Goal: Task Accomplishment & Management: Manage account settings

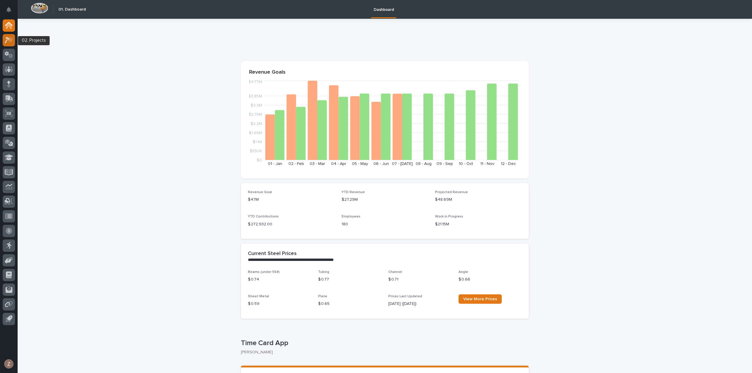
click at [10, 44] on div at bounding box center [9, 40] width 12 height 12
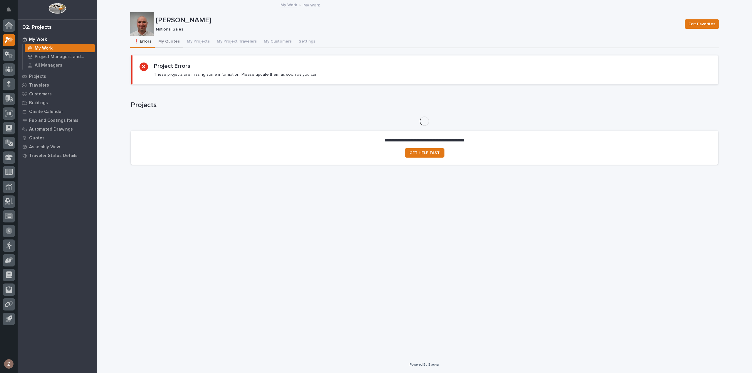
click at [163, 41] on button "My Quotes" at bounding box center [169, 42] width 28 height 12
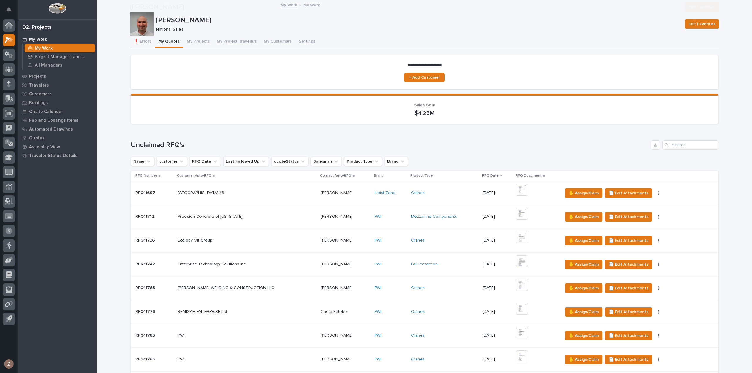
scroll to position [147, 0]
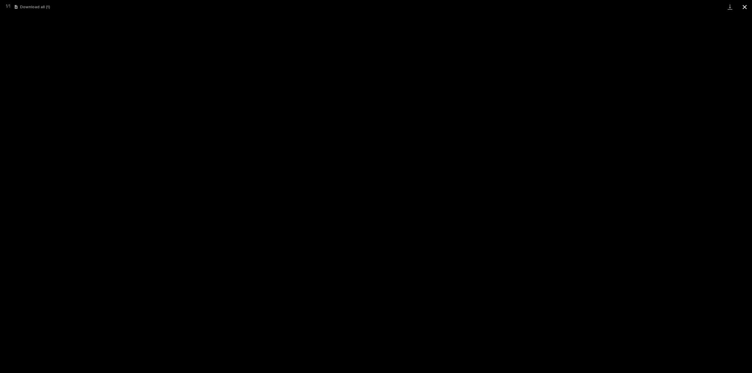
click at [744, 6] on button "Close gallery" at bounding box center [744, 7] width 15 height 14
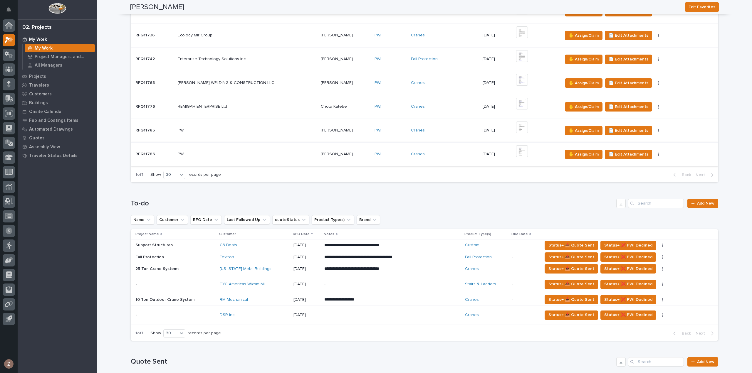
scroll to position [206, 0]
click at [498, 282] on div "Stairs & Ladders" at bounding box center [486, 284] width 42 height 5
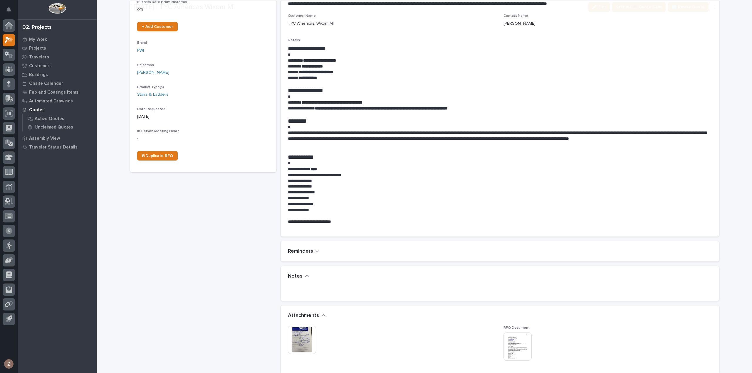
scroll to position [235, 0]
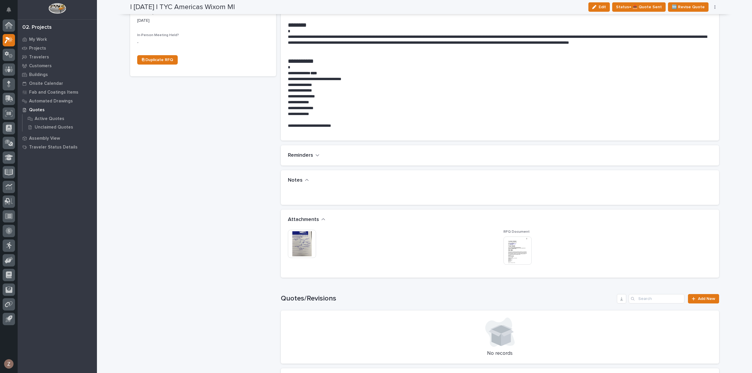
click at [521, 251] on img at bounding box center [518, 251] width 28 height 28
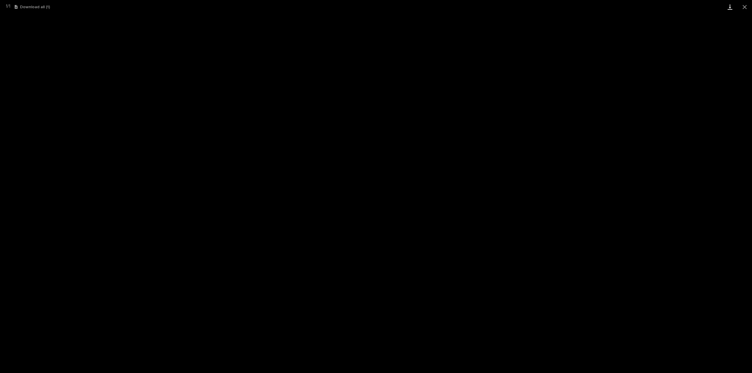
click at [729, 7] on link "Download" at bounding box center [730, 7] width 15 height 14
click at [748, 9] on button "Close gallery" at bounding box center [744, 7] width 15 height 14
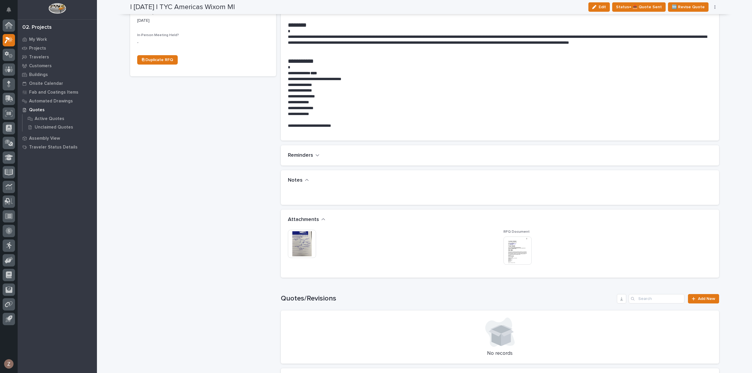
click at [299, 250] on img at bounding box center [302, 244] width 28 height 28
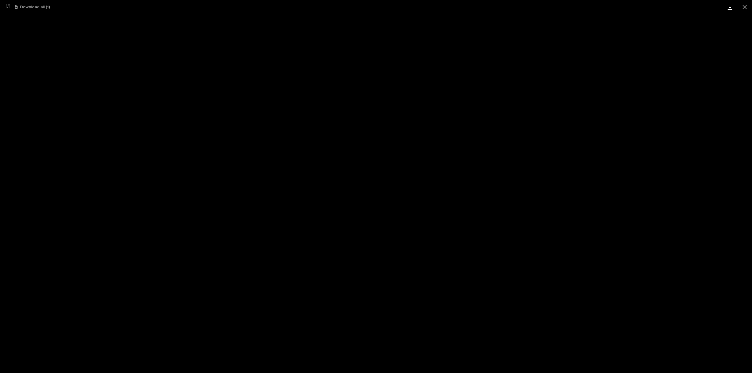
click at [731, 9] on link "Download" at bounding box center [730, 7] width 15 height 14
click at [746, 6] on button "Close gallery" at bounding box center [744, 7] width 15 height 14
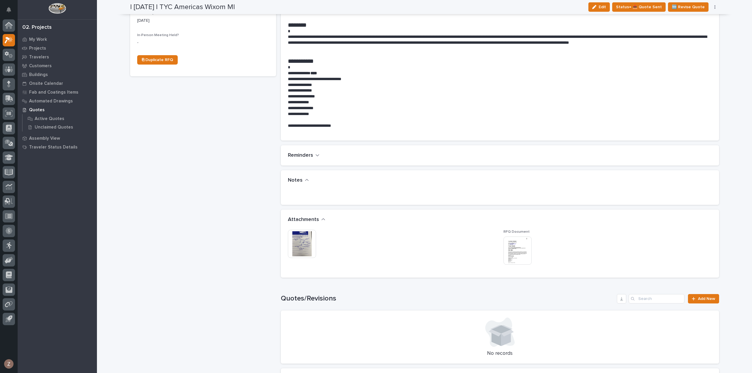
click at [307, 235] on img at bounding box center [302, 244] width 28 height 28
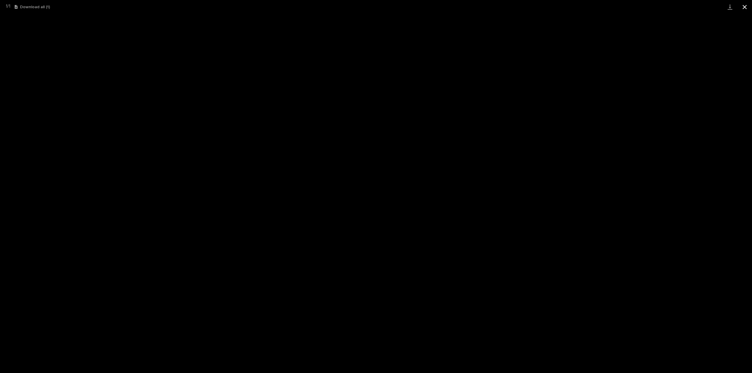
click at [744, 5] on button "Close gallery" at bounding box center [744, 7] width 15 height 14
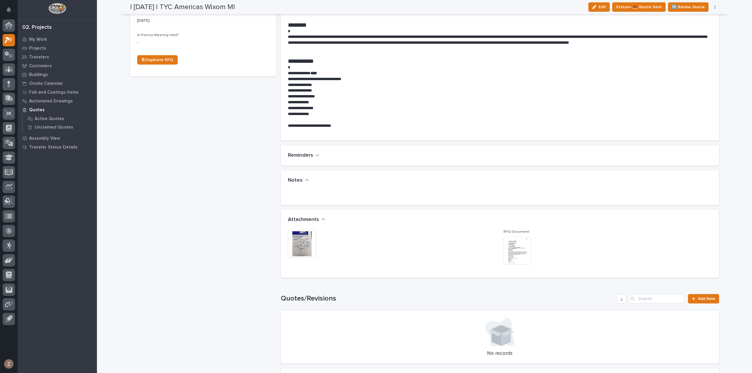
click at [510, 244] on img at bounding box center [518, 251] width 28 height 28
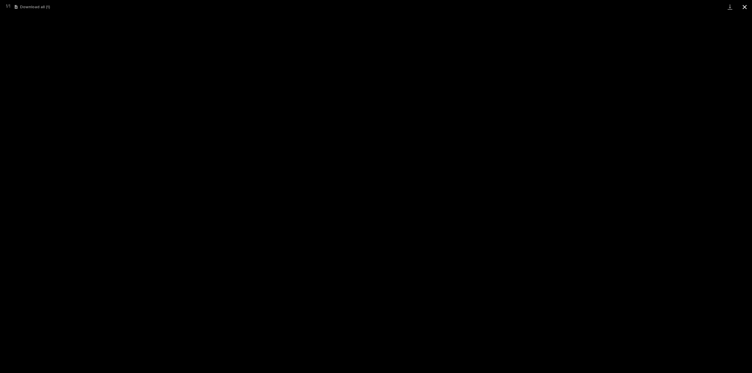
click at [748, 9] on button "Close gallery" at bounding box center [744, 7] width 15 height 14
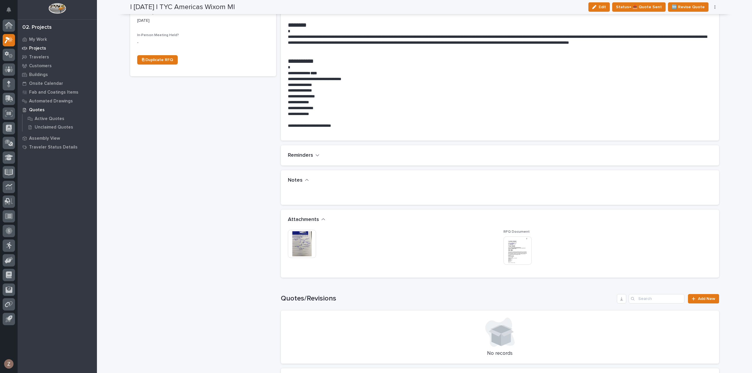
click at [39, 47] on p "Projects" at bounding box center [37, 48] width 17 height 5
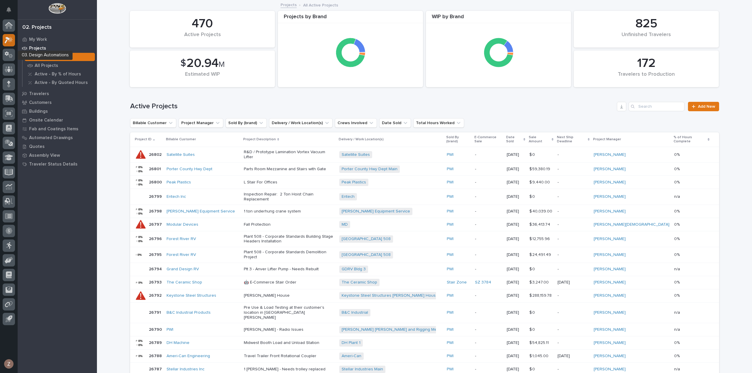
click at [5, 34] on div at bounding box center [9, 26] width 12 height 15
click at [8, 39] on icon at bounding box center [7, 40] width 5 height 6
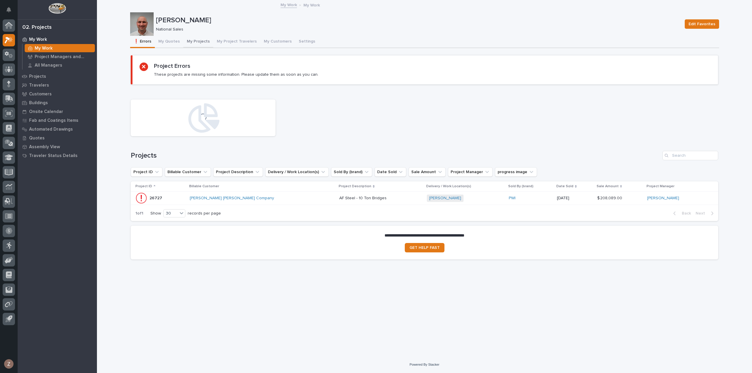
click at [197, 38] on button "My Projects" at bounding box center [198, 42] width 30 height 12
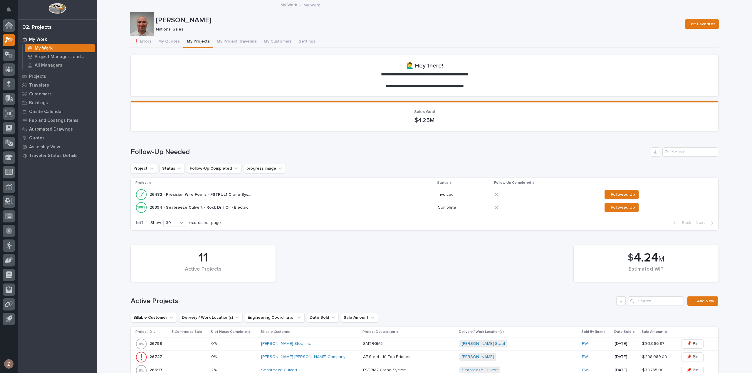
scroll to position [147, 0]
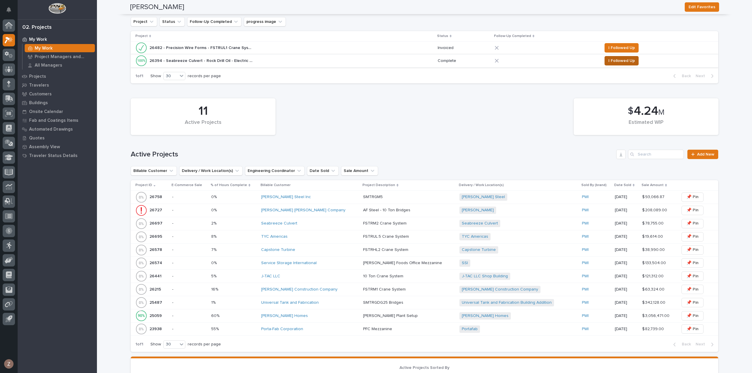
click at [622, 62] on span "I Followed Up" at bounding box center [621, 60] width 26 height 7
click at [620, 69] on div "1 of 1 Show 30 records per page Back Next" at bounding box center [425, 76] width 588 height 15
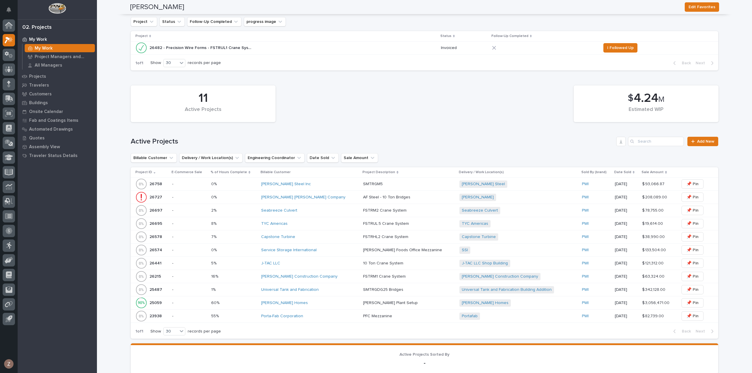
click at [496, 238] on div "Capstone Turbine + 0" at bounding box center [510, 237] width 103 height 7
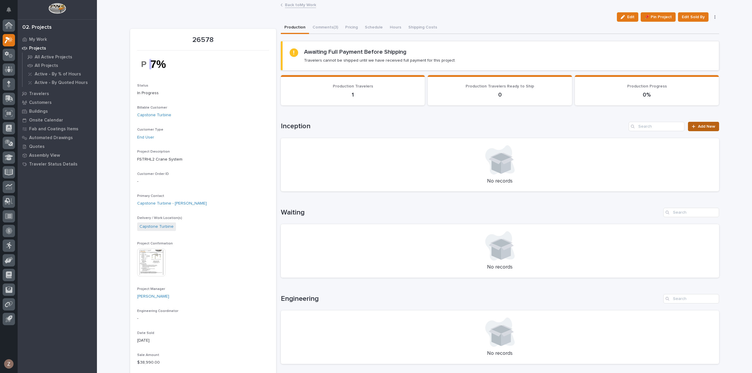
click at [701, 125] on span "Add New" at bounding box center [706, 127] width 17 height 4
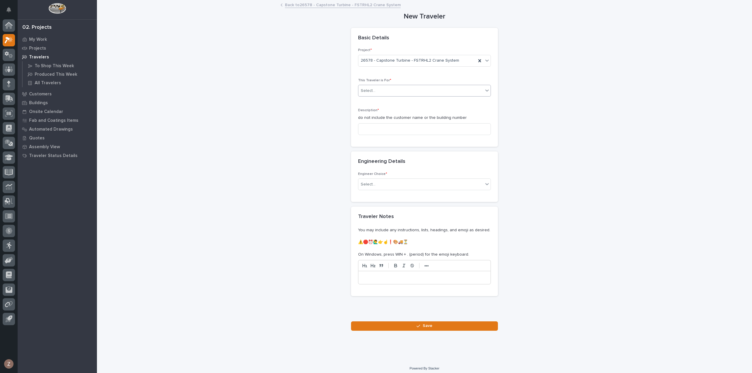
click at [407, 88] on div "Select..." at bounding box center [420, 91] width 125 height 10
click at [398, 100] on div "Production" at bounding box center [422, 101] width 132 height 10
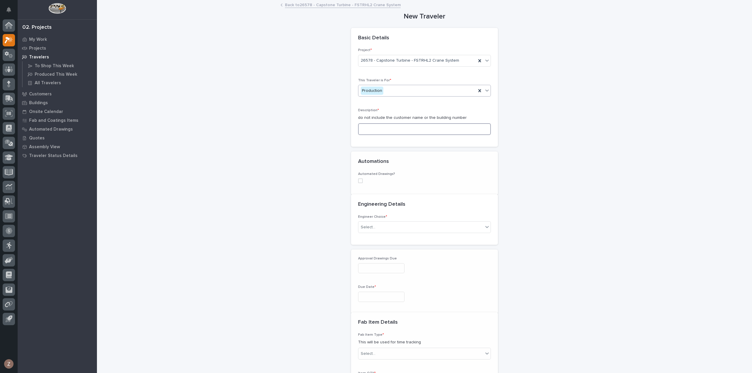
click at [402, 130] on input at bounding box center [424, 129] width 133 height 12
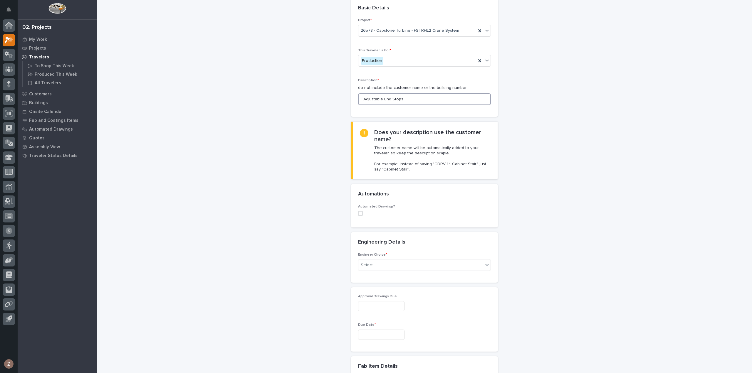
scroll to position [59, 0]
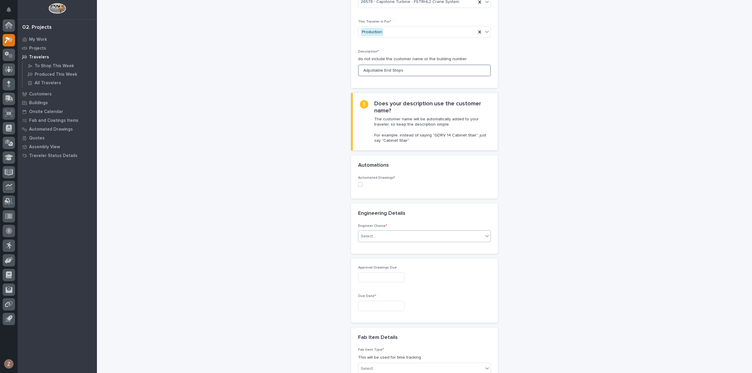
type input "Adjustable End Stops"
click at [391, 235] on div "Select..." at bounding box center [420, 237] width 125 height 10
click at [390, 265] on div "I know who will draw this" at bounding box center [422, 267] width 132 height 10
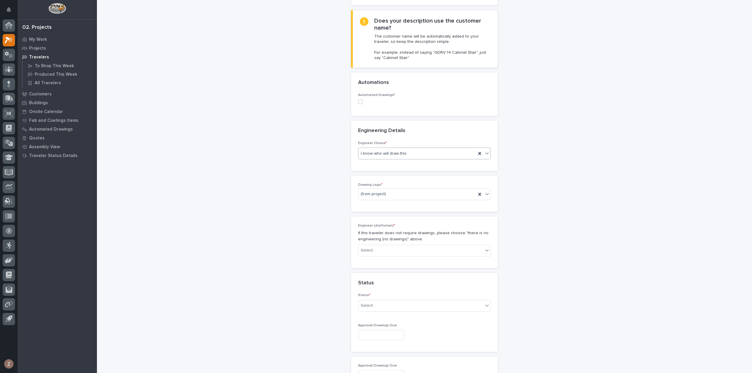
scroll to position [149, 0]
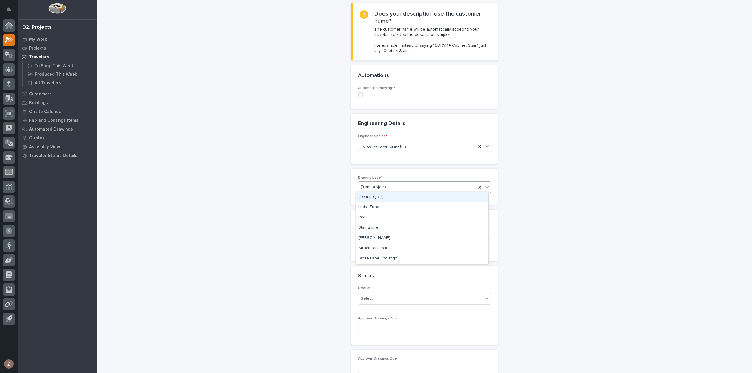
click at [385, 183] on div "(from project)" at bounding box center [417, 187] width 118 height 10
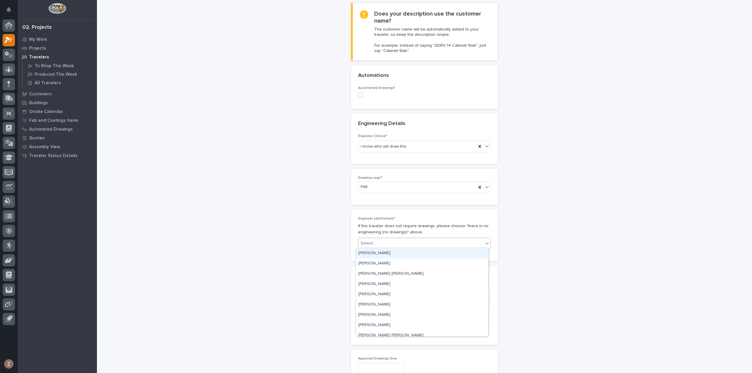
click at [384, 240] on div "Select..." at bounding box center [420, 244] width 125 height 10
click at [392, 273] on div "[PERSON_NAME] [PERSON_NAME]" at bounding box center [422, 274] width 132 height 10
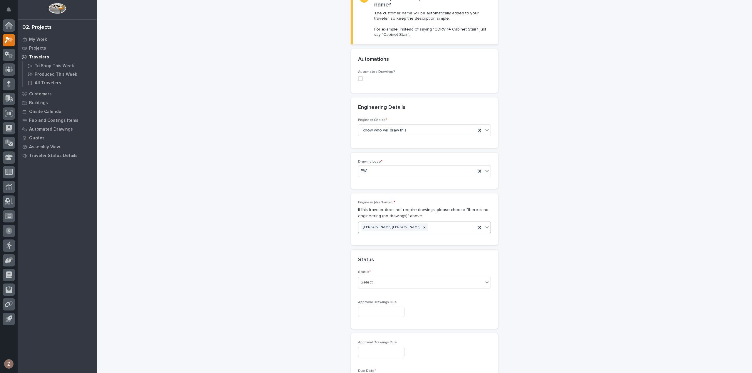
scroll to position [178, 0]
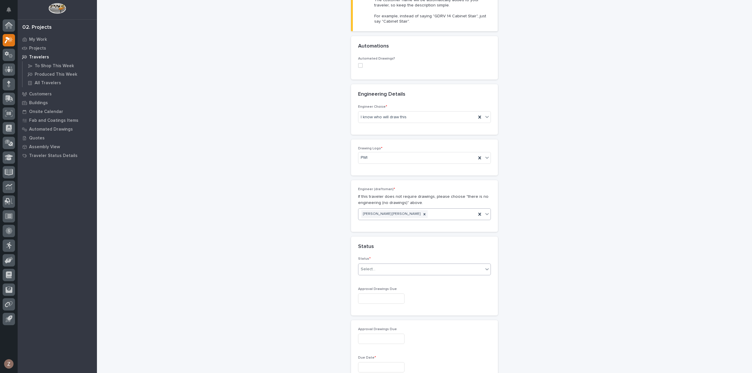
click at [396, 269] on div "Select..." at bounding box center [420, 270] width 125 height 10
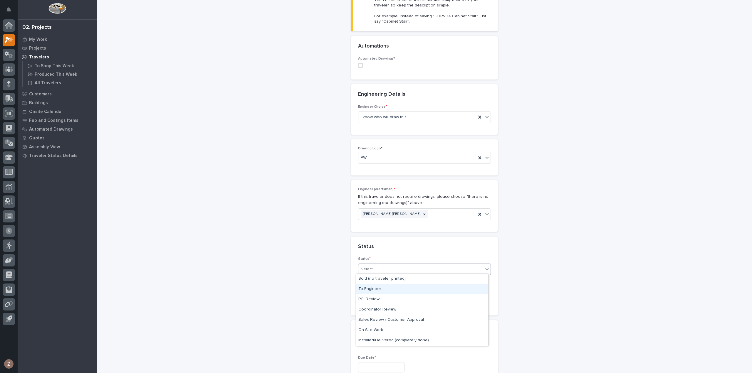
click at [388, 285] on div "To Engineer" at bounding box center [422, 289] width 132 height 10
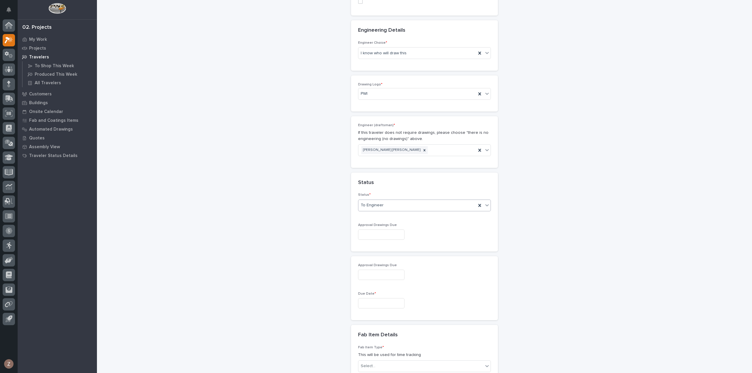
scroll to position [266, 0]
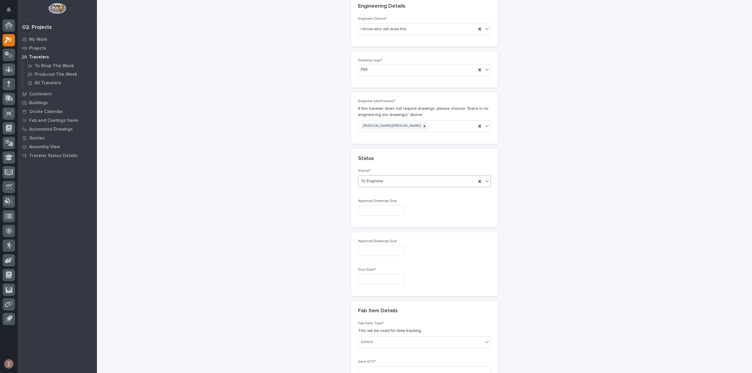
click at [368, 276] on input "text" at bounding box center [381, 279] width 46 height 10
click at [366, 259] on div "2" at bounding box center [368, 258] width 8 height 8
type input "**********"
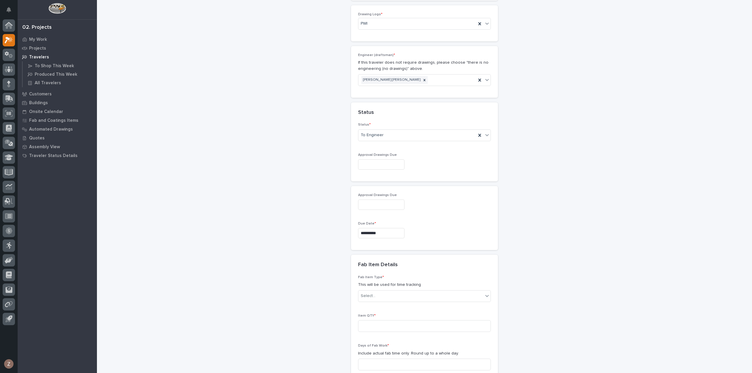
scroll to position [354, 0]
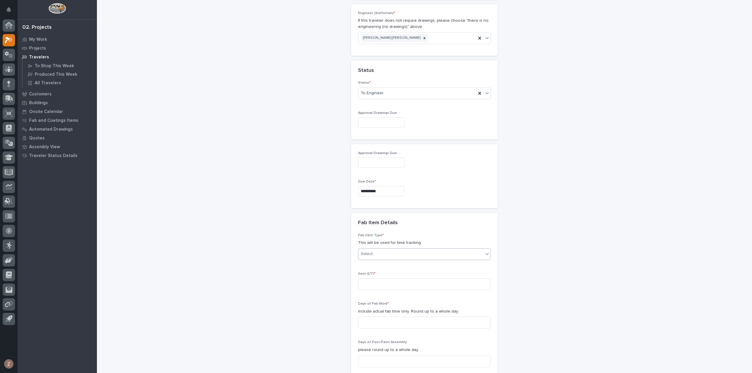
click at [391, 250] on div "Select..." at bounding box center [420, 254] width 125 height 10
click at [404, 326] on div "Other (custom item)" at bounding box center [422, 328] width 132 height 10
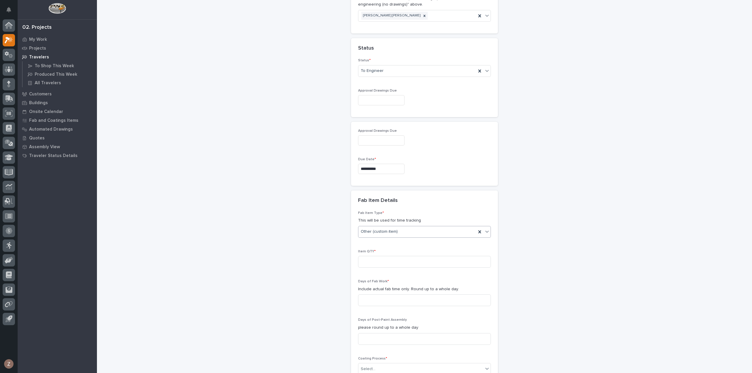
scroll to position [442, 0]
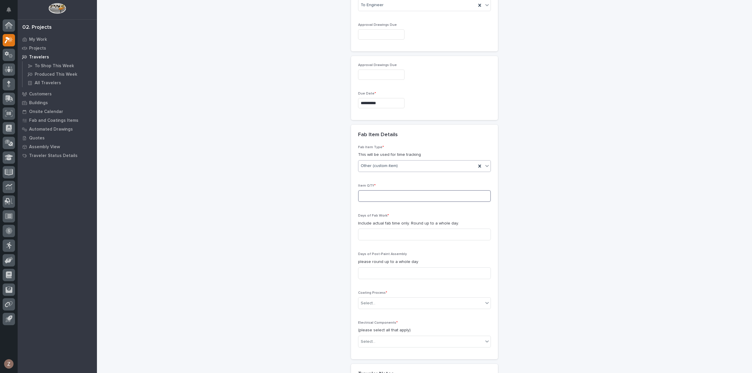
click at [367, 194] on input at bounding box center [424, 196] width 133 height 12
type input "1"
click at [377, 235] on input at bounding box center [424, 235] width 133 height 12
type input "1"
click at [396, 302] on div "Select..." at bounding box center [420, 304] width 125 height 10
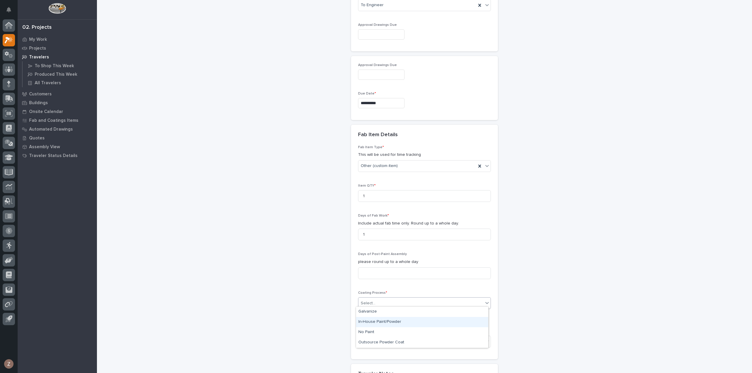
click at [401, 320] on div "In-House Paint/Powder" at bounding box center [422, 322] width 132 height 10
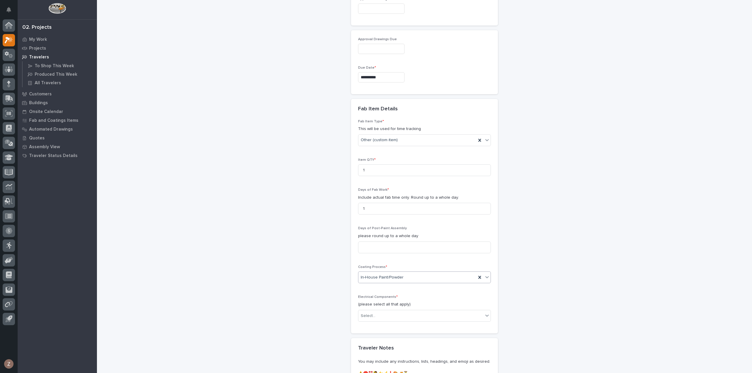
scroll to position [501, 0]
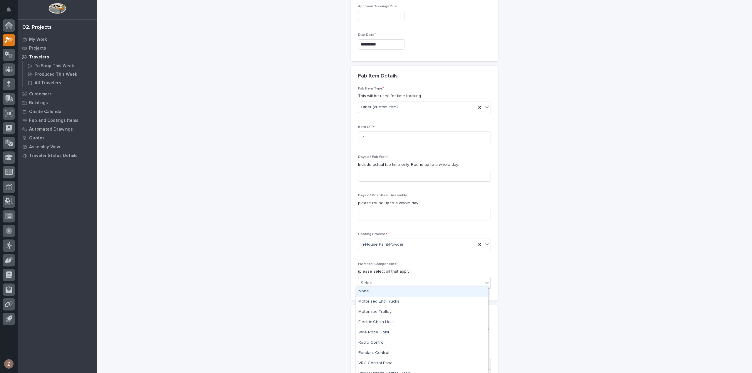
click at [405, 278] on div "Select..." at bounding box center [420, 283] width 125 height 10
click at [395, 294] on div "None" at bounding box center [422, 292] width 132 height 10
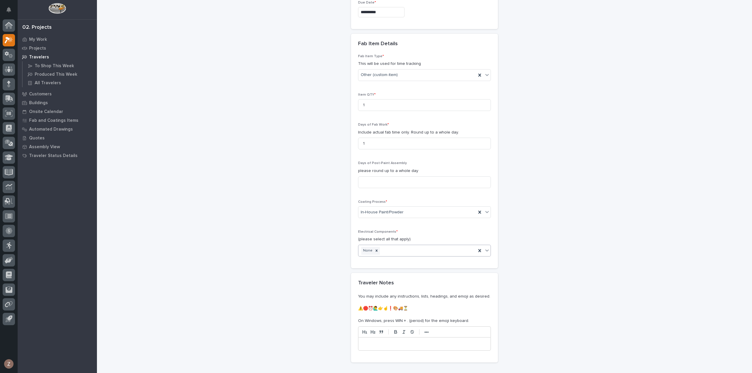
scroll to position [600, 0]
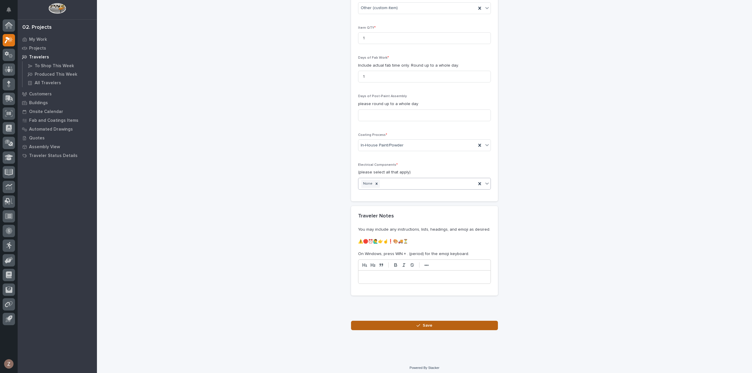
click at [429, 323] on span "Save" at bounding box center [428, 325] width 10 height 5
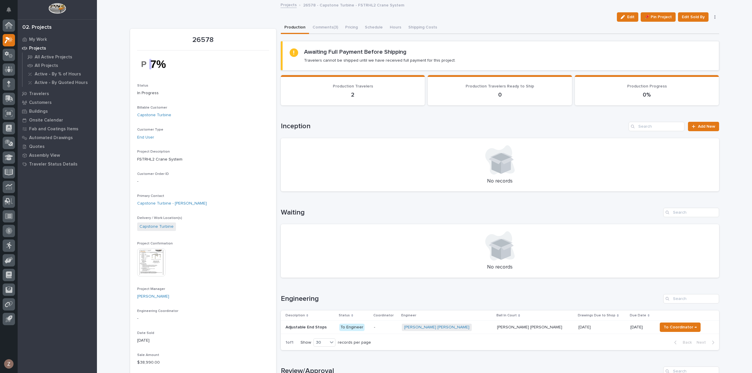
click at [397, 326] on p "-" at bounding box center [385, 327] width 23 height 5
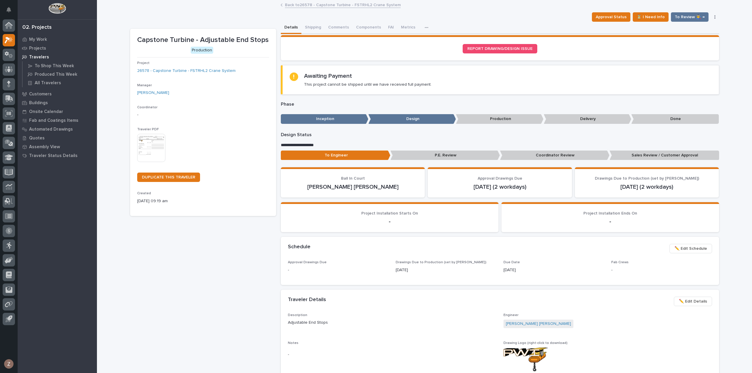
click at [152, 151] on img at bounding box center [151, 148] width 28 height 28
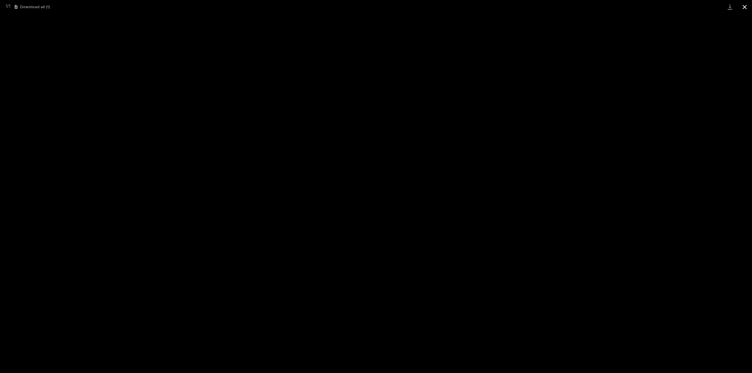
drag, startPoint x: 744, startPoint y: 7, endPoint x: 718, endPoint y: 11, distance: 26.5
click at [744, 7] on button "Close gallery" at bounding box center [744, 7] width 15 height 14
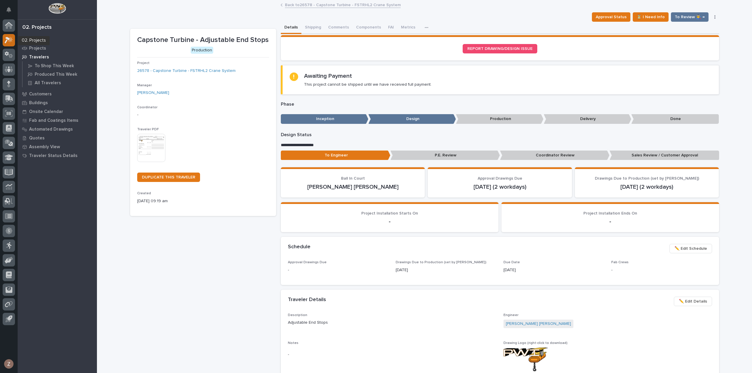
click at [9, 40] on icon at bounding box center [10, 39] width 5 height 6
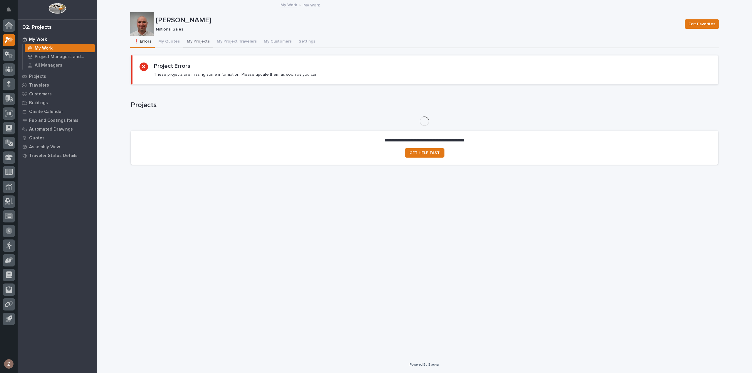
click at [202, 42] on button "My Projects" at bounding box center [198, 42] width 30 height 12
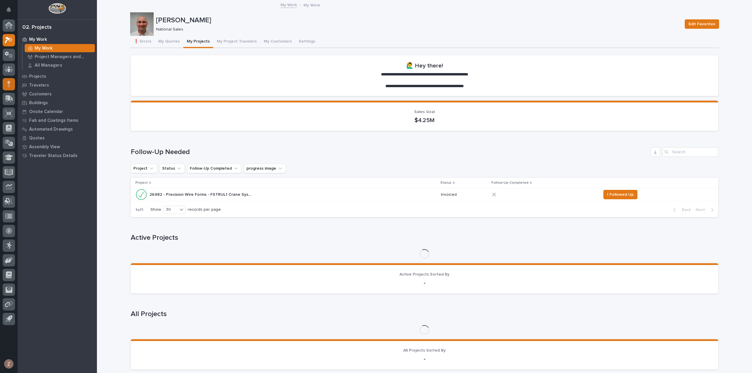
click at [9, 85] on icon at bounding box center [8, 85] width 3 height 3
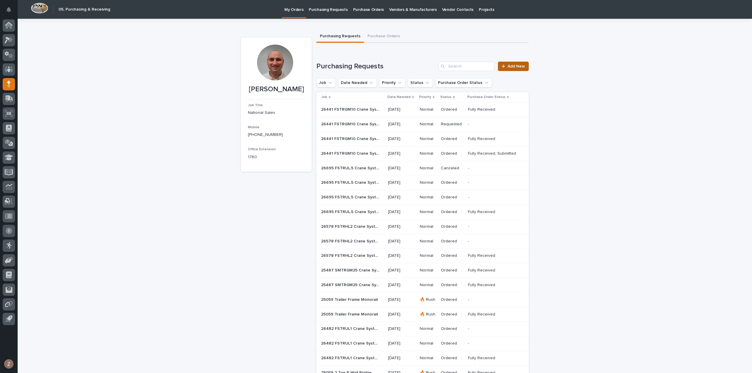
click at [516, 64] on link "Add New" at bounding box center [513, 66] width 31 height 9
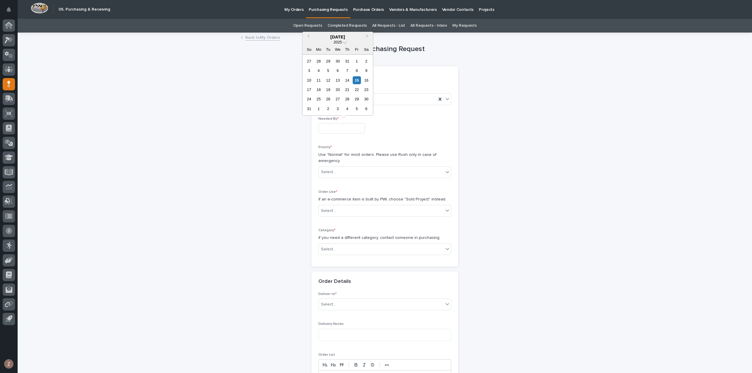
click at [341, 130] on input "text" at bounding box center [341, 128] width 46 height 10
click at [358, 89] on div "22" at bounding box center [357, 90] width 8 height 8
type input "**********"
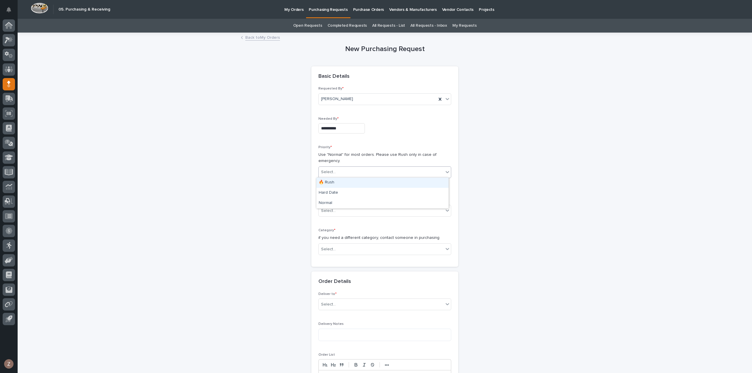
click at [338, 173] on div "Select..." at bounding box center [381, 172] width 125 height 10
click at [339, 204] on div "Normal" at bounding box center [382, 203] width 132 height 10
click at [344, 210] on div "Select..." at bounding box center [381, 211] width 125 height 10
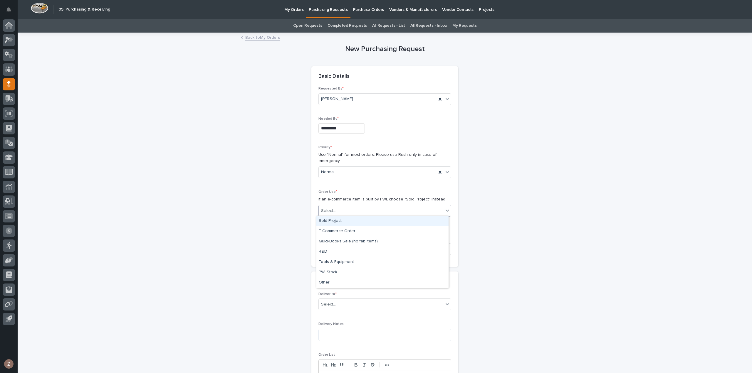
click at [345, 222] on div "Sold Project" at bounding box center [382, 221] width 132 height 10
click at [360, 246] on div "Select..." at bounding box center [381, 250] width 125 height 10
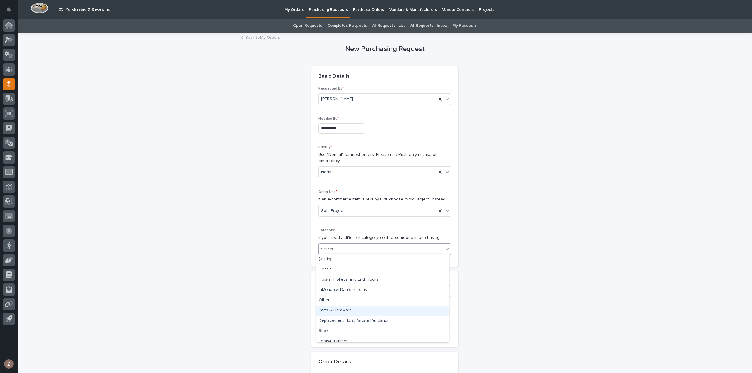
click at [362, 311] on div "Parts & Hardware" at bounding box center [382, 311] width 132 height 10
click at [361, 290] on div "Select..." at bounding box center [381, 291] width 125 height 10
type input "*****"
click at [363, 303] on div "26574 - Service Storage International - [PERSON_NAME] Foods Office Mezzanine" at bounding box center [382, 301] width 132 height 10
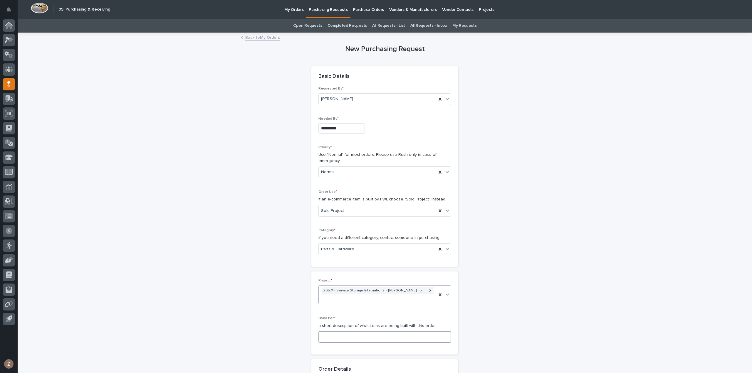
click at [364, 334] on input at bounding box center [384, 337] width 133 height 12
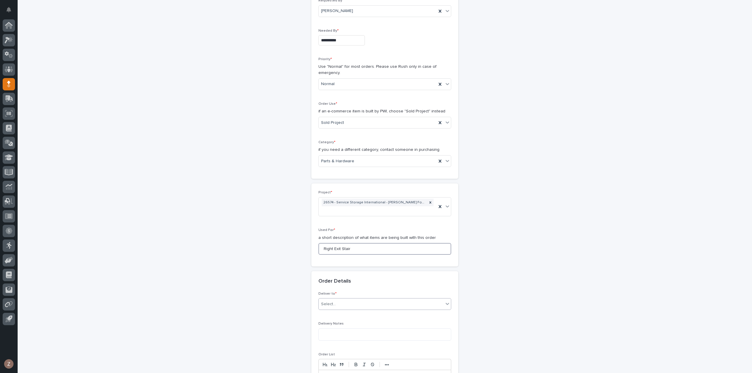
type input "Right Exit Stair"
click at [361, 302] on div "Select..." at bounding box center [381, 305] width 125 height 10
click at [352, 315] on div "PWI" at bounding box center [382, 314] width 132 height 10
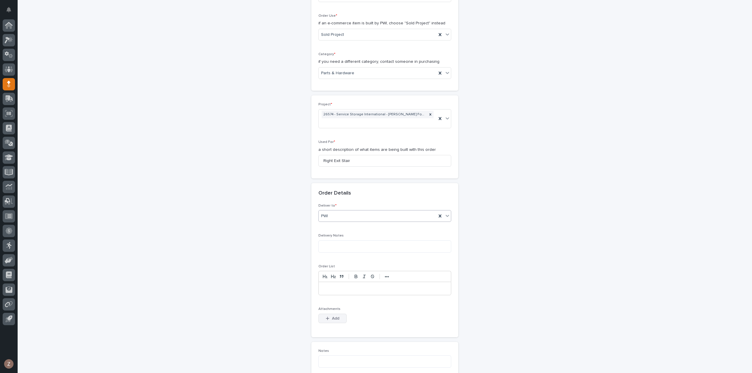
click at [335, 317] on span "Add" at bounding box center [335, 319] width 7 height 4
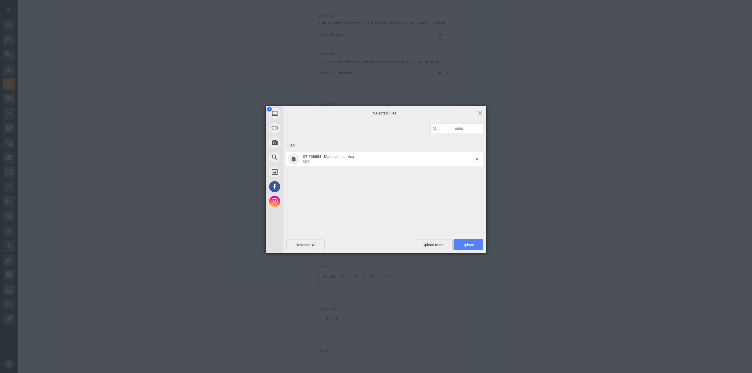
click at [471, 246] on span "Upload 1" at bounding box center [468, 245] width 11 height 4
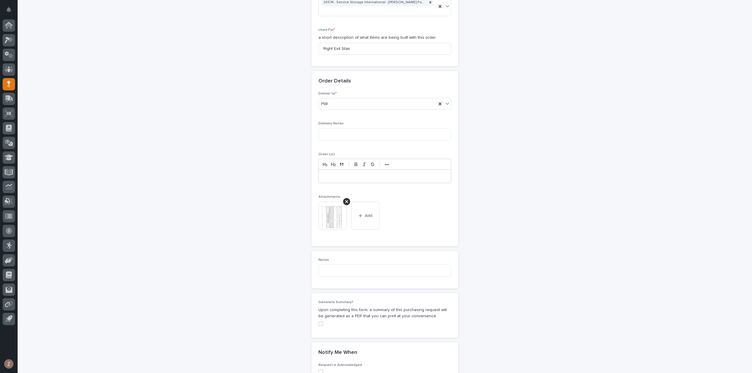
scroll to position [392, 0]
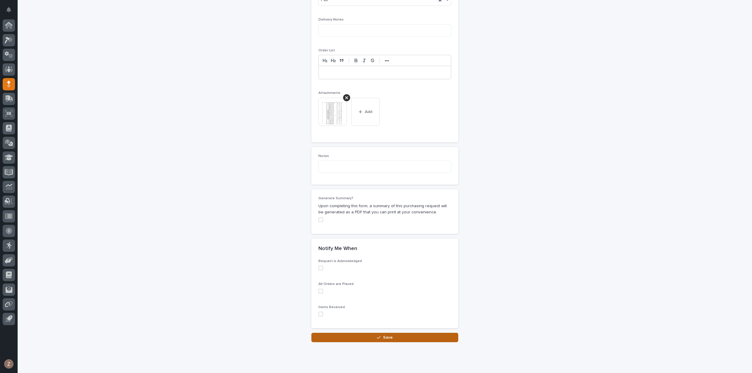
click at [384, 336] on span "Save" at bounding box center [388, 338] width 10 height 4
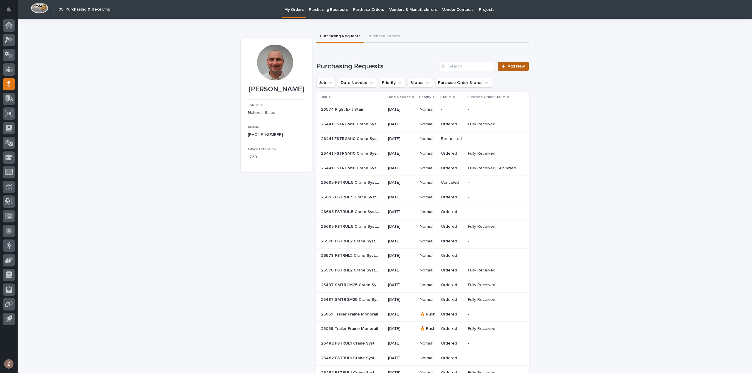
click at [518, 67] on span "Add New" at bounding box center [516, 66] width 17 height 4
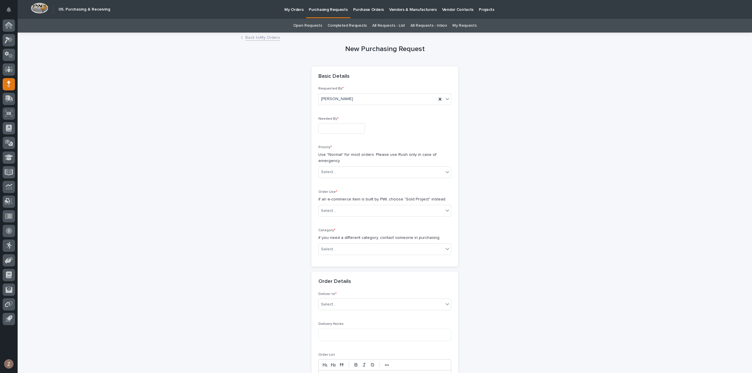
click at [336, 130] on input "text" at bounding box center [341, 128] width 46 height 10
click at [357, 91] on div "22" at bounding box center [357, 90] width 8 height 8
type input "**********"
click at [356, 172] on div "Select..." at bounding box center [381, 172] width 125 height 10
click at [354, 200] on div "Normal" at bounding box center [382, 203] width 132 height 10
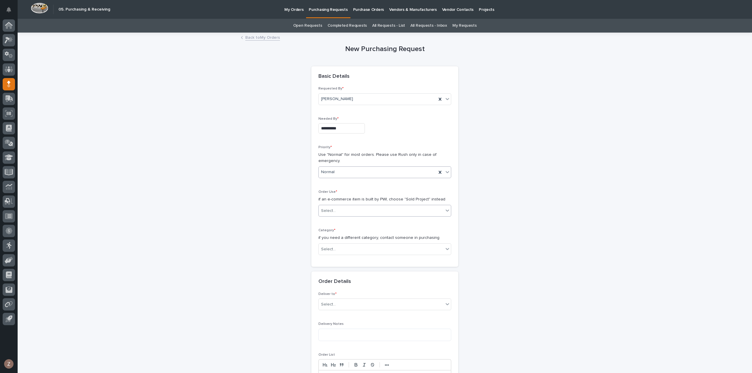
click at [352, 208] on div "Select..." at bounding box center [381, 211] width 125 height 10
click at [353, 225] on div "Sold Project" at bounding box center [382, 221] width 132 height 10
click at [345, 251] on div "Select..." at bounding box center [381, 250] width 125 height 10
click at [342, 329] on div "Steel" at bounding box center [382, 331] width 132 height 10
click at [340, 290] on div "Select..." at bounding box center [381, 291] width 125 height 10
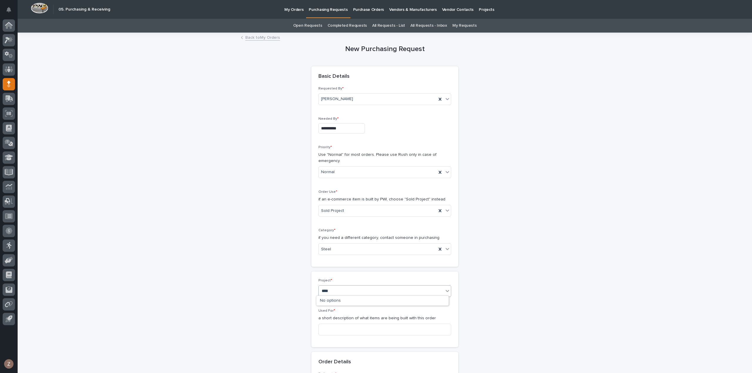
type input "*****"
click at [350, 299] on div "26574 - Service Storage International - [PERSON_NAME] Foods Office Mezzanine" at bounding box center [382, 301] width 132 height 10
click at [350, 333] on input at bounding box center [384, 337] width 133 height 12
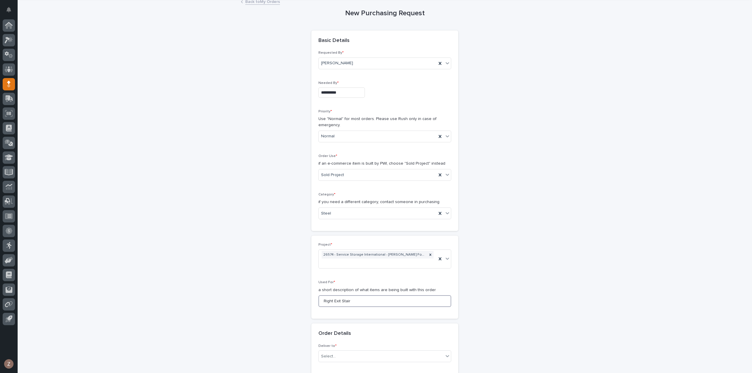
scroll to position [88, 0]
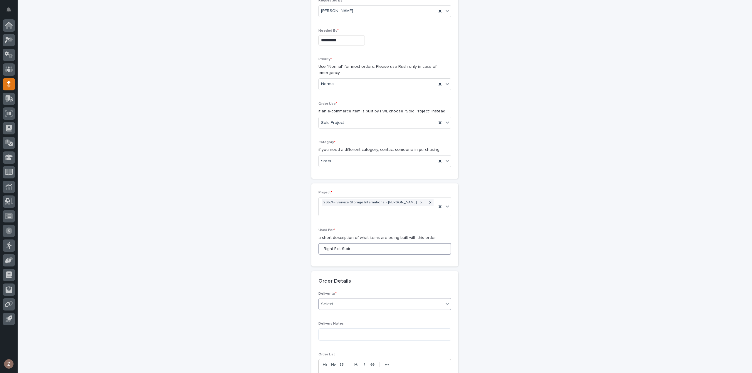
type input "Right Exit Stair"
click at [349, 307] on div "Select..." at bounding box center [381, 305] width 125 height 10
click at [339, 315] on div "PWI" at bounding box center [382, 314] width 132 height 10
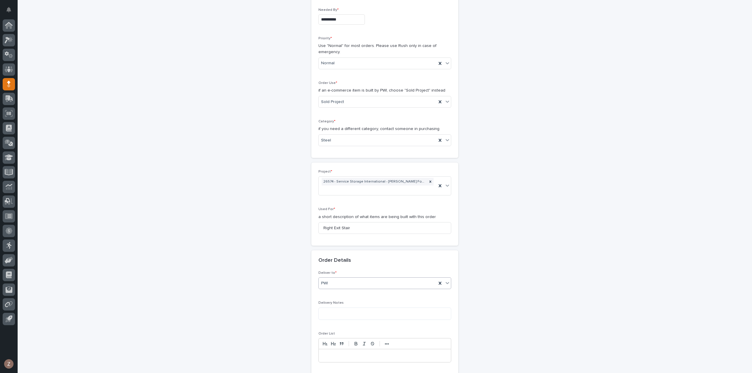
scroll to position [206, 0]
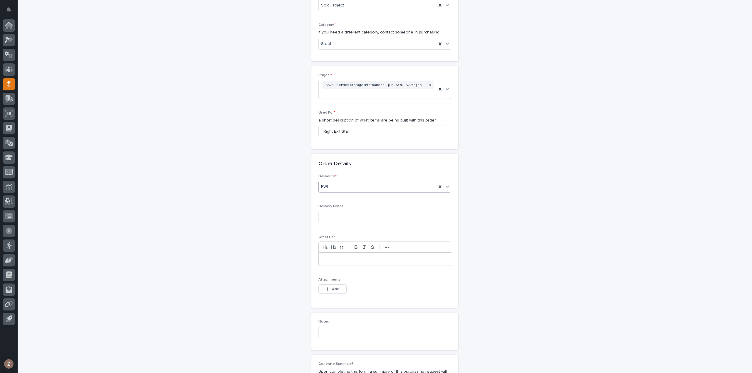
click at [332, 288] on span "Add" at bounding box center [335, 289] width 7 height 4
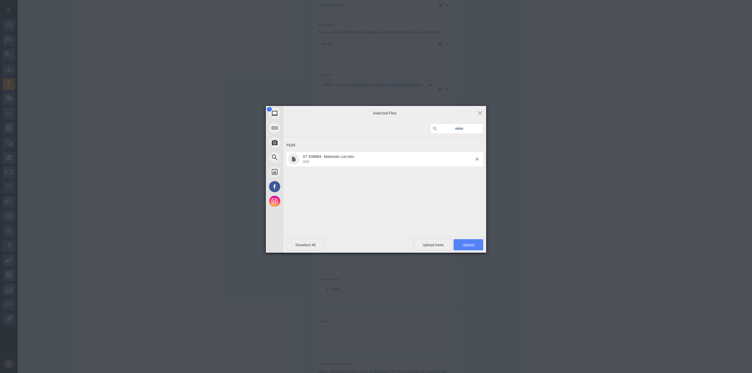
click at [470, 245] on span "Upload 1" at bounding box center [468, 245] width 11 height 4
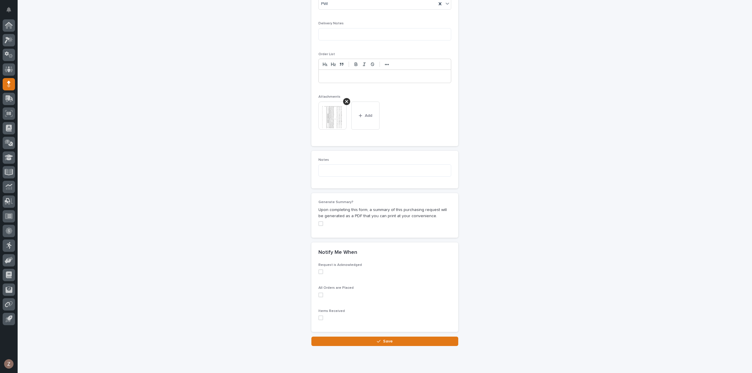
scroll to position [406, 0]
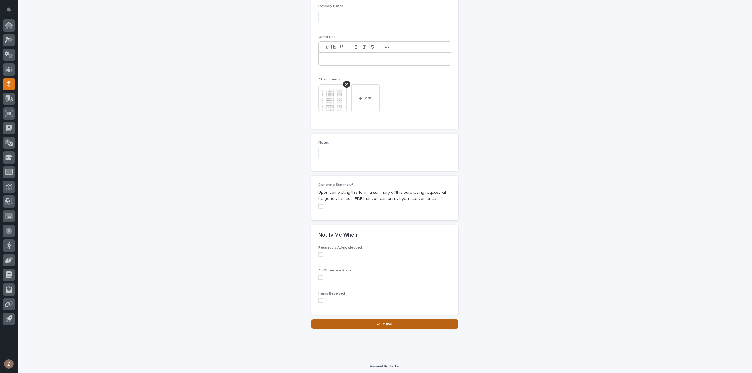
click at [395, 322] on button "Save" at bounding box center [384, 324] width 147 height 9
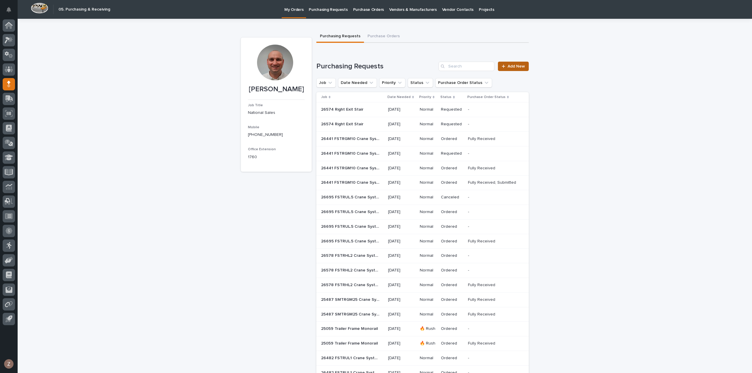
click at [515, 70] on link "Add New" at bounding box center [513, 66] width 31 height 9
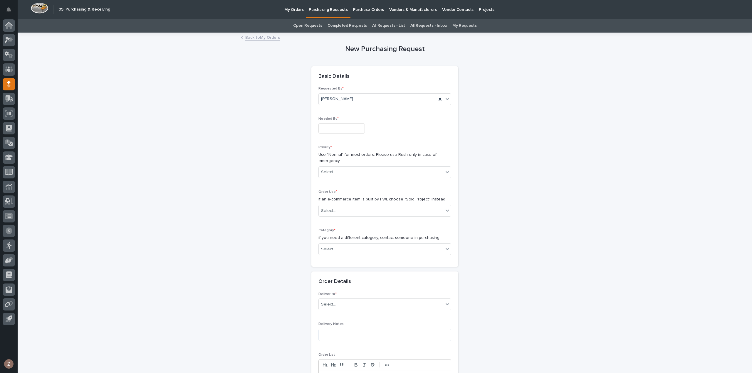
click at [341, 126] on input "text" at bounding box center [341, 128] width 46 height 10
click at [356, 91] on div "22" at bounding box center [357, 90] width 8 height 8
type input "**********"
click at [347, 172] on div "Select..." at bounding box center [381, 172] width 125 height 10
click at [346, 201] on div "Normal" at bounding box center [382, 203] width 132 height 10
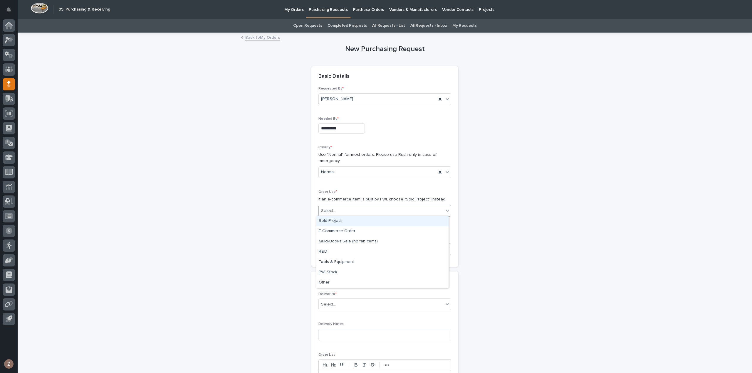
click at [343, 211] on div "Select..." at bounding box center [381, 211] width 125 height 10
click at [350, 221] on div "Sold Project" at bounding box center [382, 221] width 132 height 10
click at [348, 254] on div "Category * if you need a different category, contact someone in purchasing Sele…" at bounding box center [384, 244] width 133 height 31
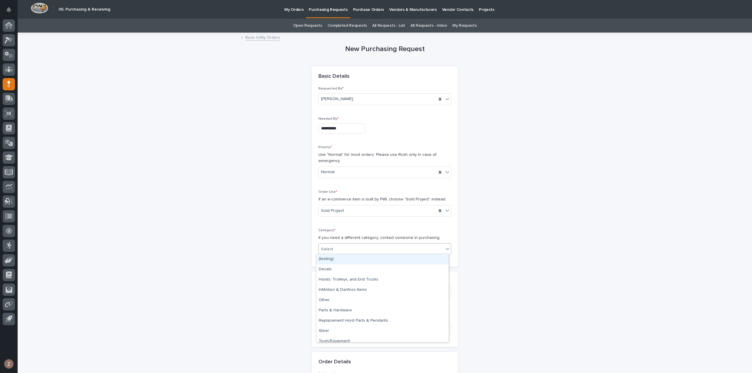
click at [350, 245] on div "Select..." at bounding box center [381, 250] width 125 height 10
click at [345, 311] on div "Parts & Hardware" at bounding box center [382, 311] width 132 height 10
click at [338, 287] on div "Select..." at bounding box center [381, 291] width 125 height 10
type input "*****"
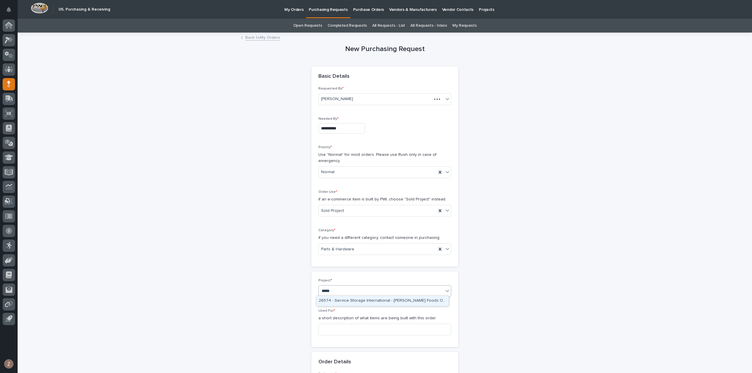
click at [341, 302] on div "26574 - Service Storage International - [PERSON_NAME] Foods Office Mezzanine" at bounding box center [382, 301] width 132 height 10
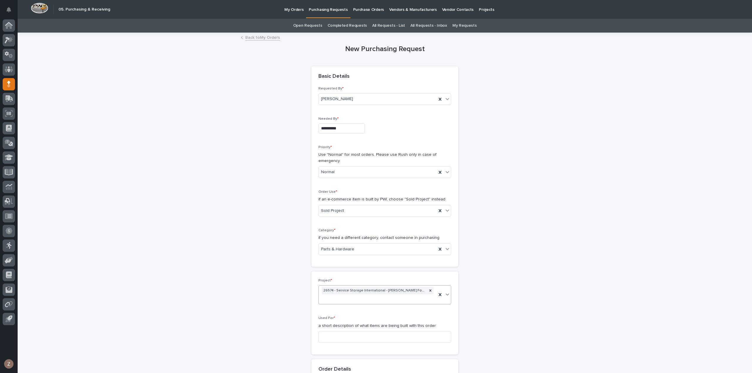
click at [335, 330] on div "Used For * a short description of what items are being built with this order" at bounding box center [384, 331] width 133 height 31
click at [335, 335] on input at bounding box center [384, 337] width 133 height 12
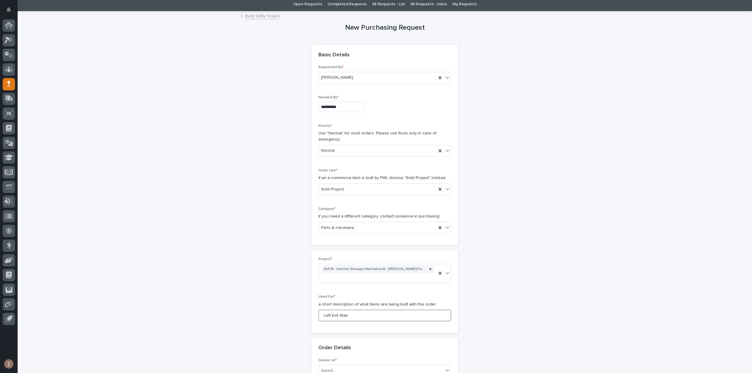
scroll to position [88, 0]
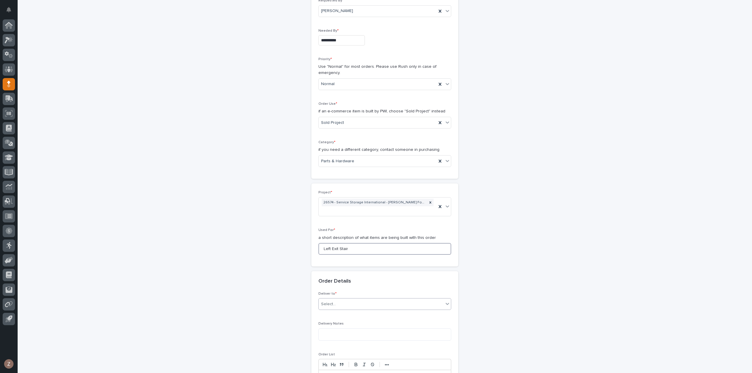
type input "Left Exit Stair"
click at [350, 303] on div "Select..." at bounding box center [381, 305] width 125 height 10
click at [348, 315] on div "PWI" at bounding box center [382, 314] width 132 height 10
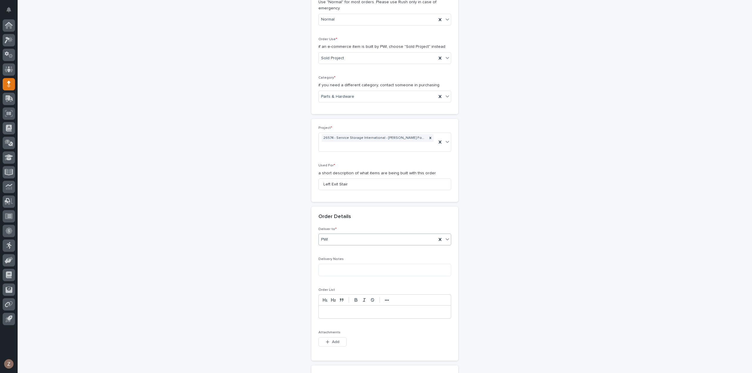
scroll to position [176, 0]
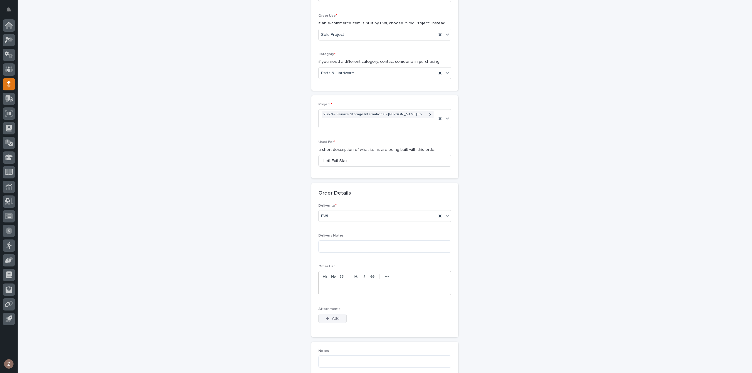
click at [329, 316] on button "Add" at bounding box center [332, 318] width 28 height 9
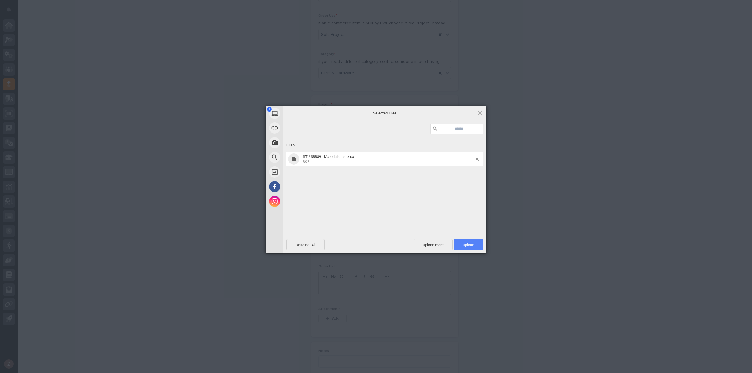
click at [468, 245] on span "Upload 1" at bounding box center [468, 245] width 11 height 4
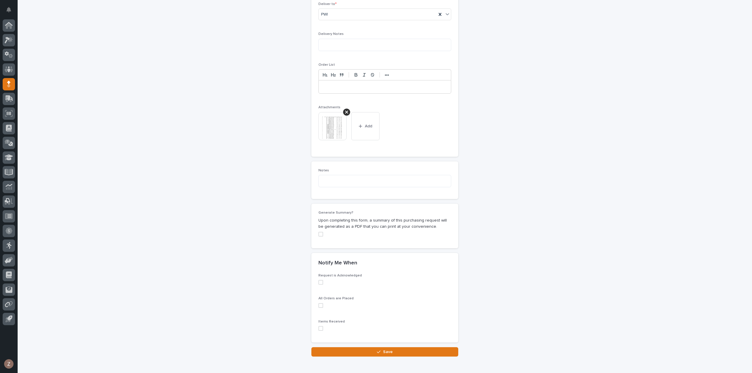
scroll to position [406, 0]
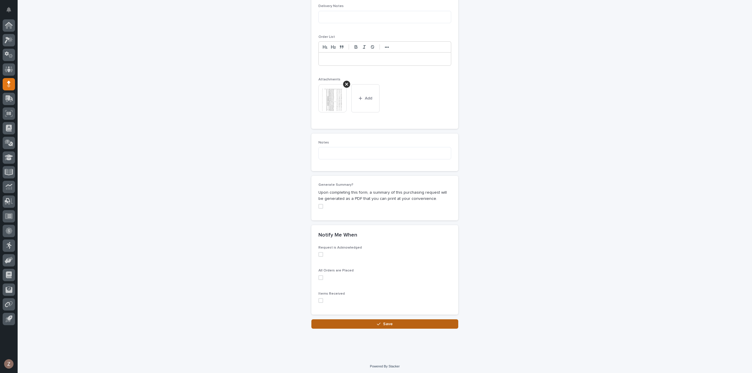
click at [373, 322] on button "Save" at bounding box center [384, 324] width 147 height 9
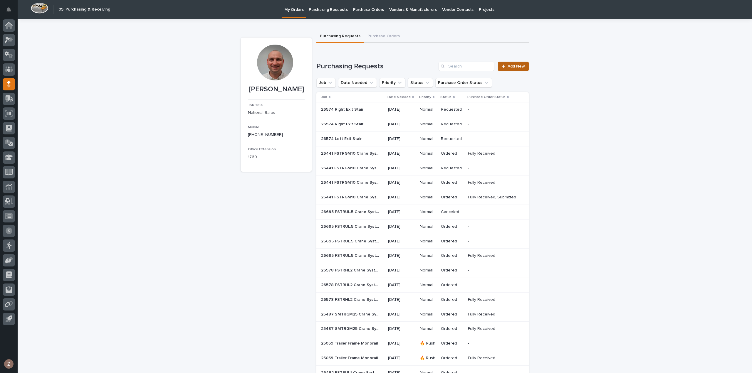
click at [516, 68] on link "Add New" at bounding box center [513, 66] width 31 height 9
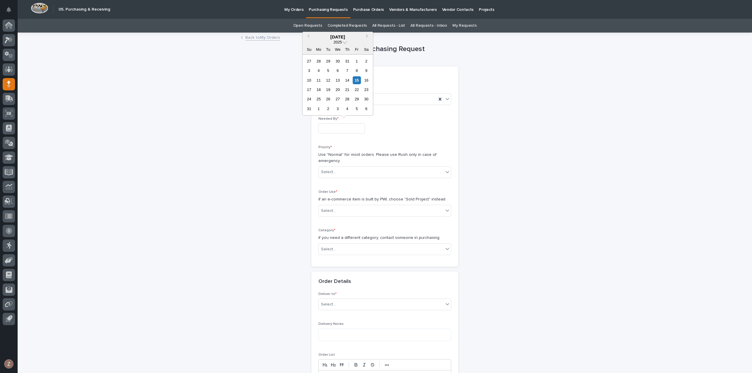
click at [334, 130] on input "text" at bounding box center [341, 128] width 46 height 10
click at [358, 92] on div "22" at bounding box center [357, 90] width 8 height 8
type input "**********"
click at [362, 169] on div "Select..." at bounding box center [381, 172] width 125 height 10
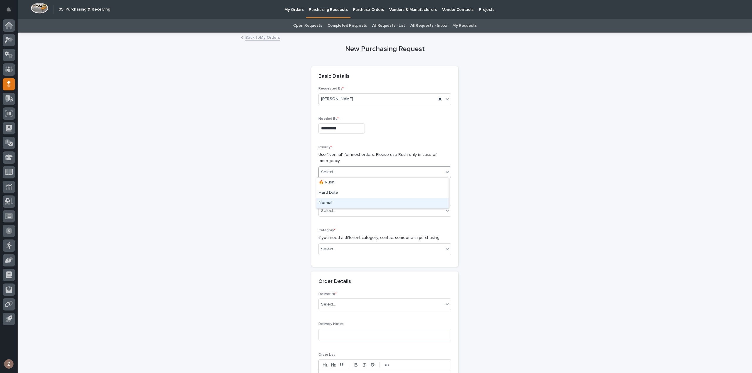
click at [354, 200] on div "Normal" at bounding box center [382, 203] width 132 height 10
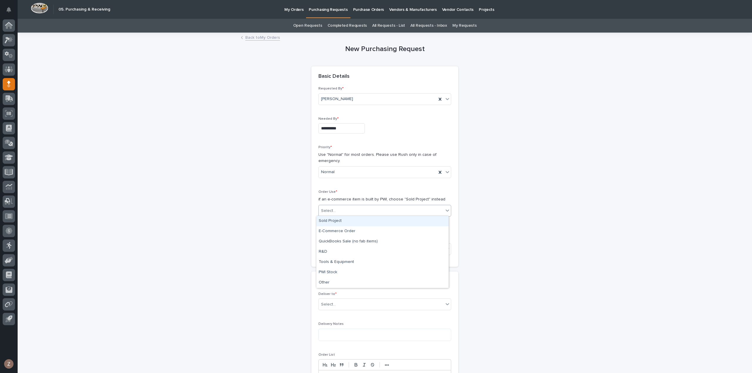
click at [354, 214] on div "Select..." at bounding box center [381, 211] width 125 height 10
click at [358, 221] on div "Sold Project" at bounding box center [382, 221] width 132 height 10
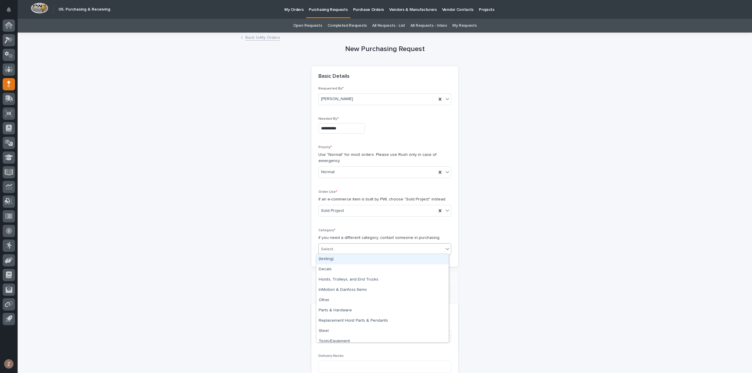
click at [347, 250] on div "Select..." at bounding box center [381, 250] width 125 height 10
click at [342, 332] on div "Steel" at bounding box center [382, 331] width 132 height 10
click at [341, 289] on div "Select..." at bounding box center [381, 291] width 125 height 10
type input "*****"
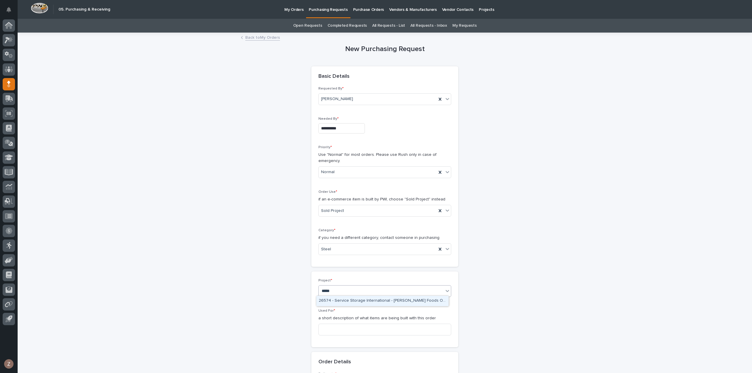
click at [343, 303] on div "26574 - Service Storage International - [PERSON_NAME] Foods Office Mezzanine" at bounding box center [382, 301] width 132 height 10
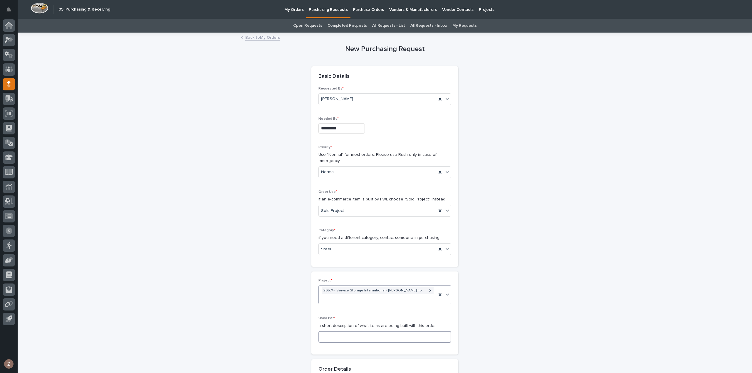
click at [335, 331] on input at bounding box center [384, 337] width 133 height 12
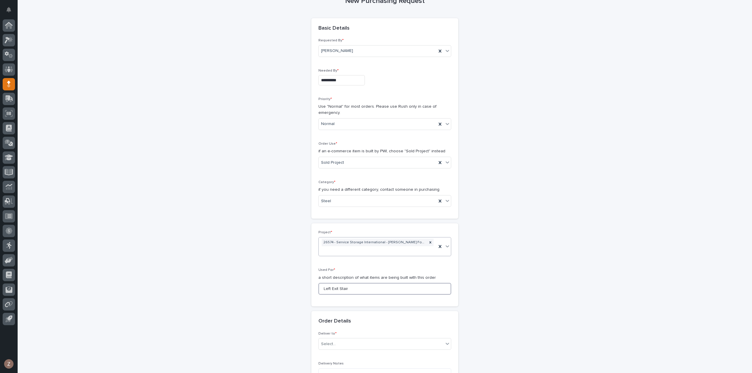
scroll to position [88, 0]
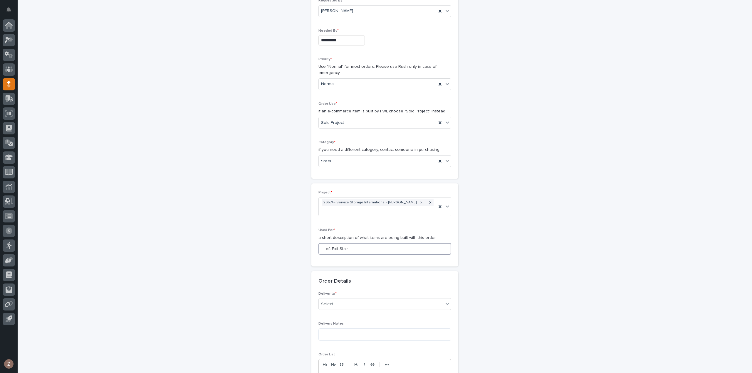
type input "Left Exit Stair"
click at [398, 309] on div "Deliver to * Select..." at bounding box center [384, 303] width 133 height 23
click at [390, 300] on div "Select..." at bounding box center [381, 305] width 125 height 10
click at [383, 317] on div "PWI" at bounding box center [382, 314] width 132 height 10
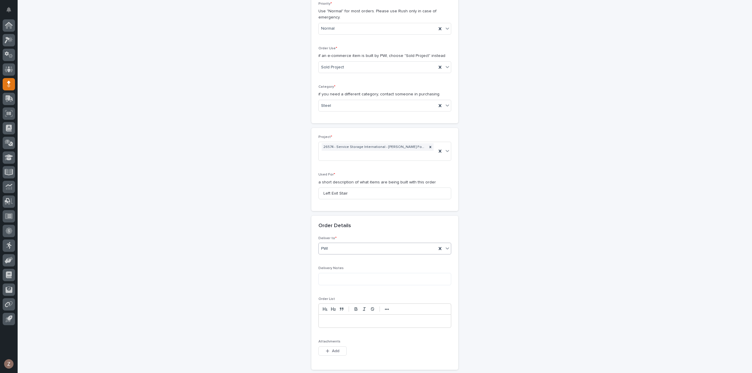
scroll to position [206, 0]
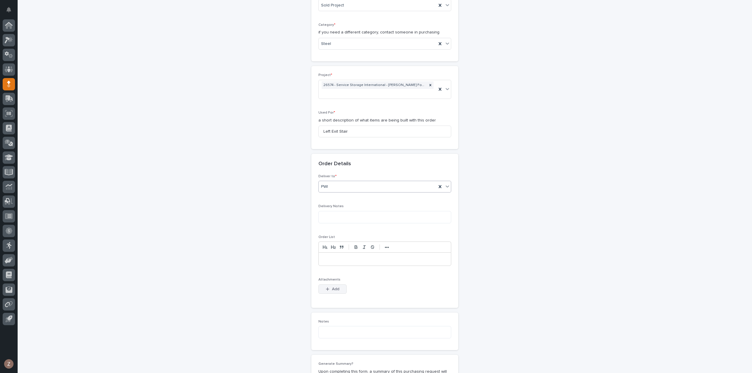
click at [335, 289] on span "Add" at bounding box center [335, 289] width 7 height 4
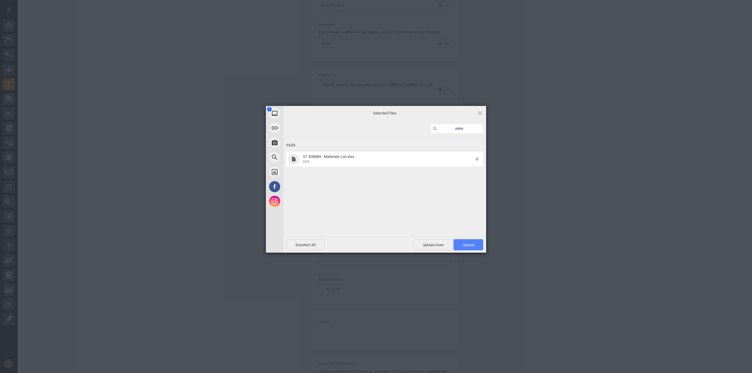
click at [471, 245] on span "Upload 1" at bounding box center [468, 245] width 11 height 4
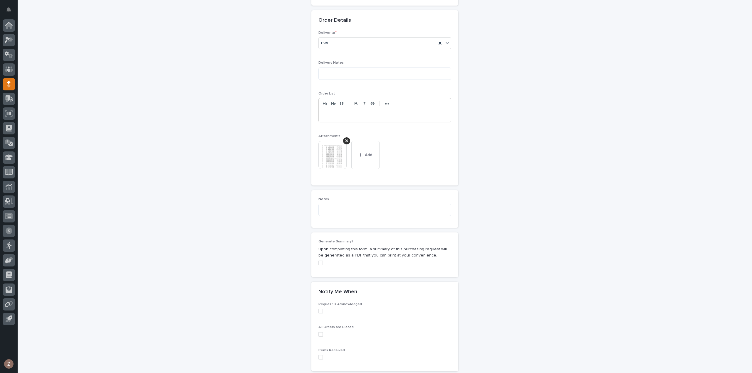
scroll to position [406, 0]
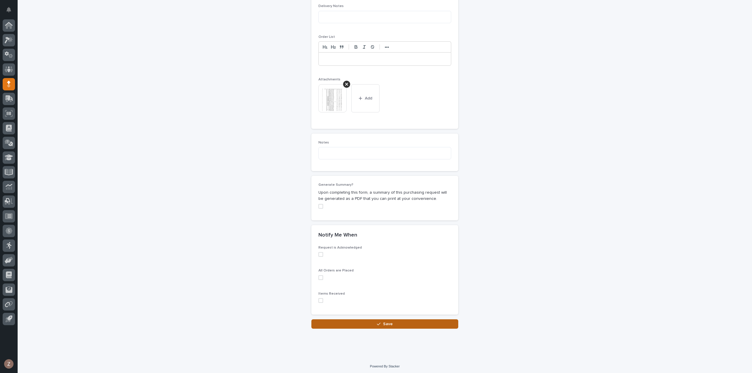
click at [395, 325] on button "Save" at bounding box center [384, 324] width 147 height 9
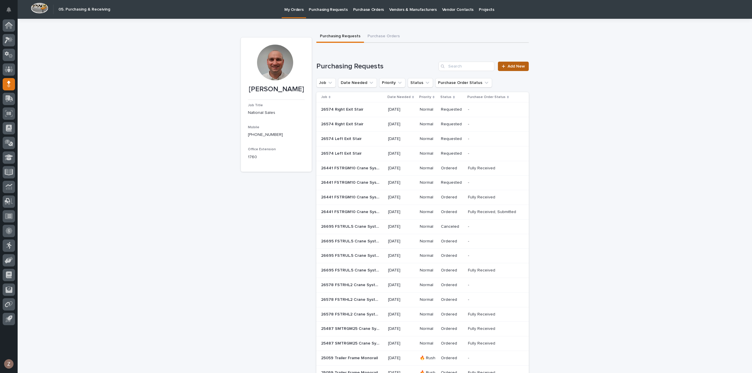
click at [523, 63] on link "Add New" at bounding box center [513, 66] width 31 height 9
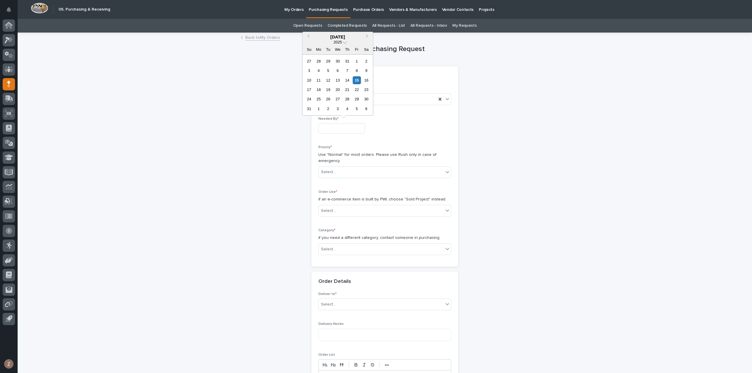
click at [347, 126] on input "text" at bounding box center [341, 128] width 46 height 10
click at [357, 89] on div "22" at bounding box center [357, 90] width 8 height 8
type input "**********"
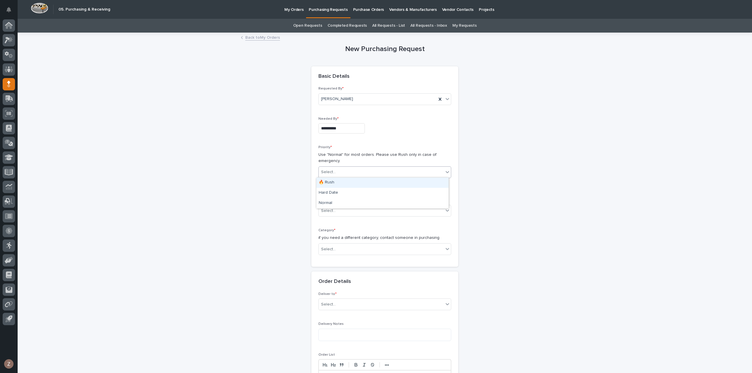
click at [367, 172] on div "Select..." at bounding box center [381, 172] width 125 height 10
click at [360, 204] on div "Normal" at bounding box center [382, 203] width 132 height 10
click at [352, 209] on div "Select..." at bounding box center [381, 211] width 125 height 10
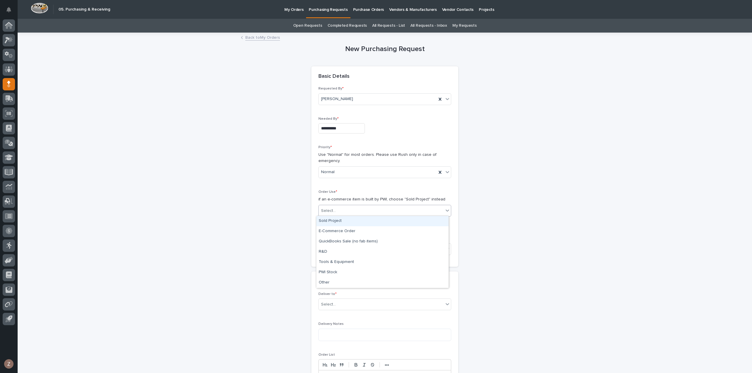
click at [358, 222] on div "Sold Project" at bounding box center [382, 221] width 132 height 10
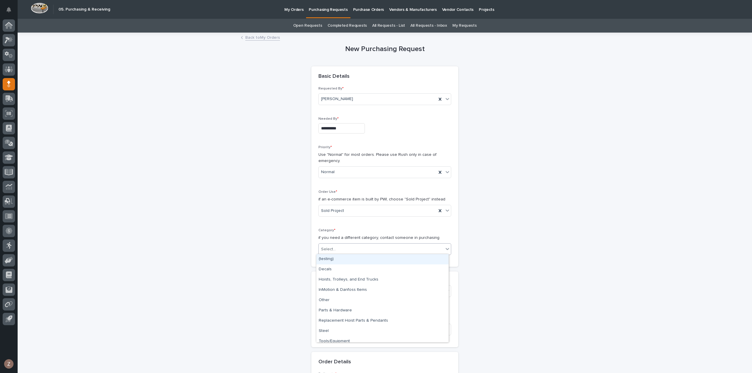
click at [355, 253] on div "Select..." at bounding box center [381, 250] width 125 height 10
click at [365, 278] on div "Hoists, Trolleys, and End Trucks" at bounding box center [382, 280] width 132 height 10
click at [338, 292] on div "Select..." at bounding box center [381, 291] width 125 height 10
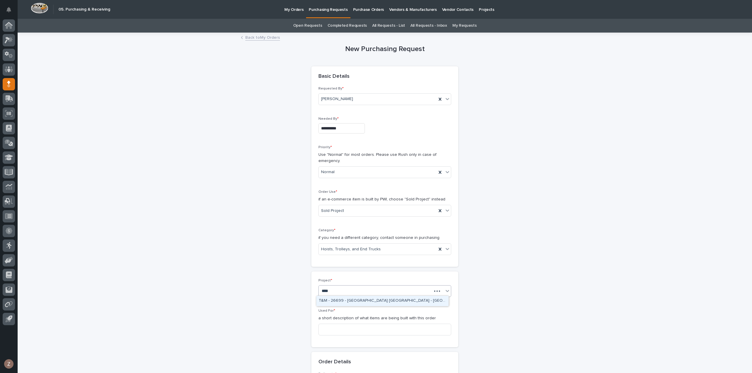
type input "*****"
click at [374, 302] on div "26697 - Seabreeze Culvert - FSTRM2 Crane System" at bounding box center [382, 301] width 132 height 10
click at [358, 333] on input at bounding box center [384, 330] width 133 height 12
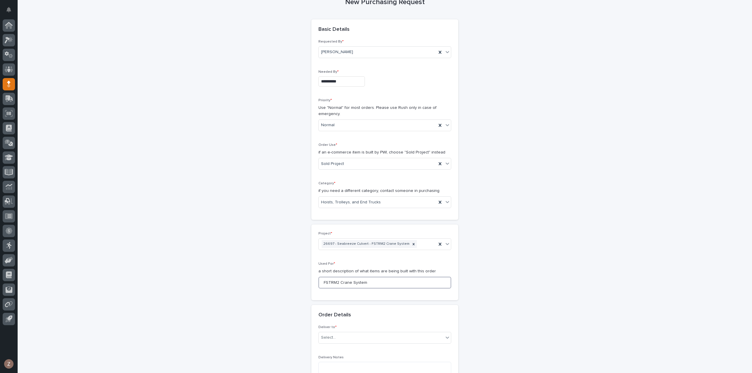
scroll to position [118, 0]
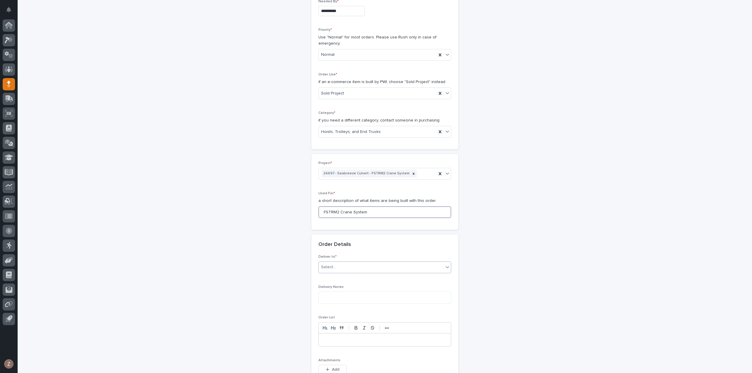
type input "FSTRM2 Crane System"
click at [371, 265] on div "Select..." at bounding box center [381, 268] width 125 height 10
click at [360, 281] on div "PWI" at bounding box center [382, 277] width 132 height 10
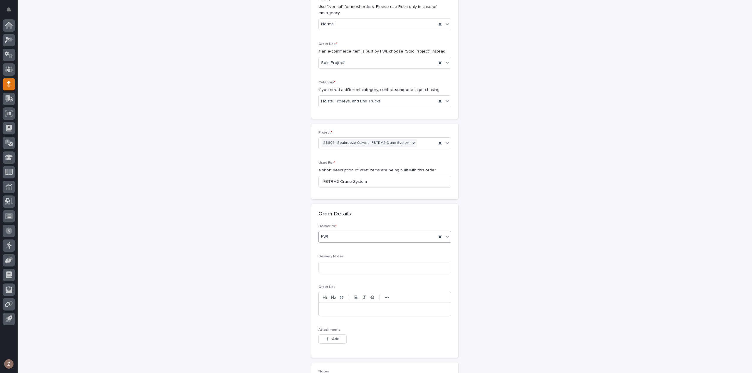
scroll to position [206, 0]
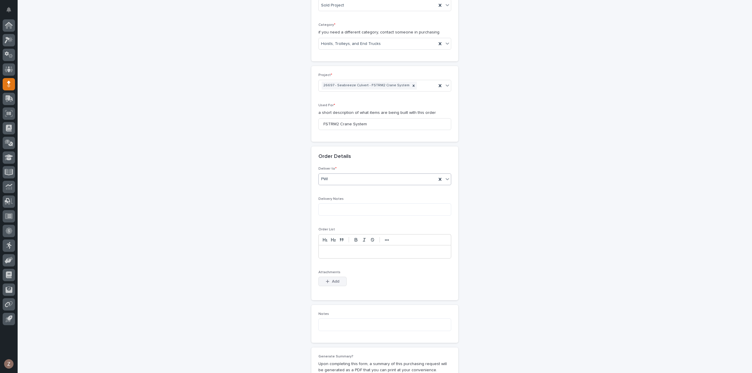
click at [332, 283] on button "Add" at bounding box center [332, 281] width 28 height 9
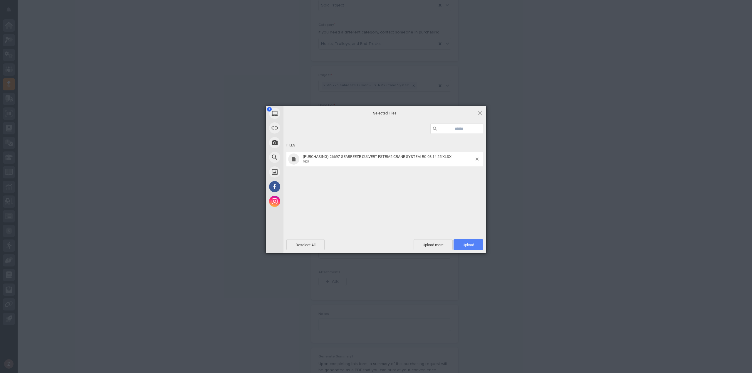
click at [466, 245] on span "Upload 1" at bounding box center [468, 245] width 11 height 4
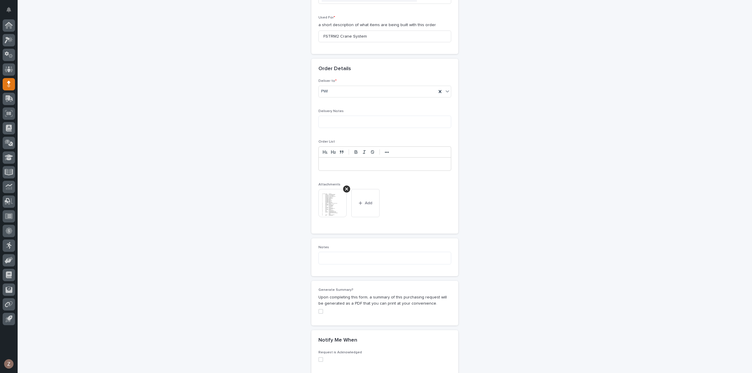
scroll to position [363, 0]
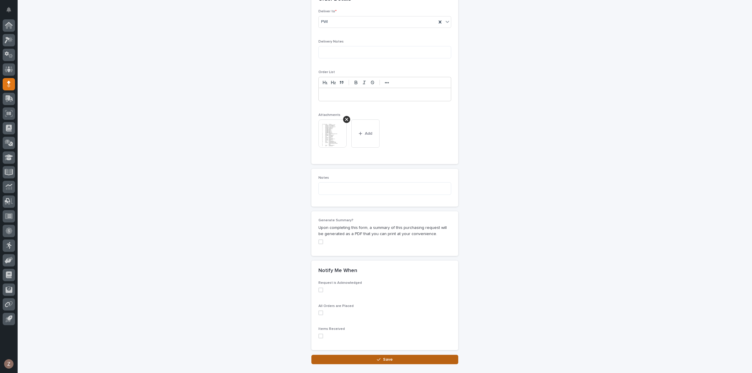
click at [395, 362] on button "Save" at bounding box center [384, 359] width 147 height 9
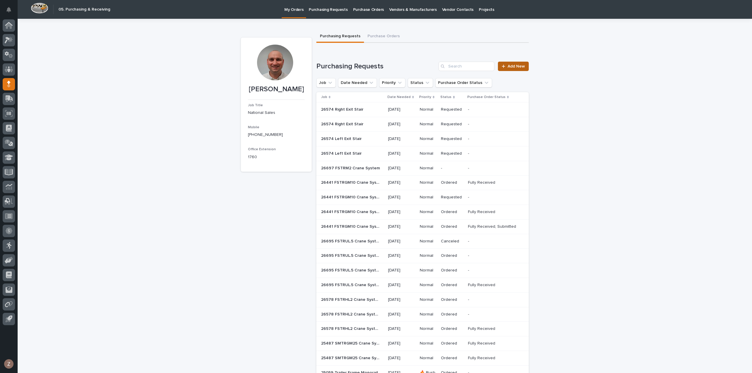
click at [519, 66] on span "Add New" at bounding box center [516, 66] width 17 height 4
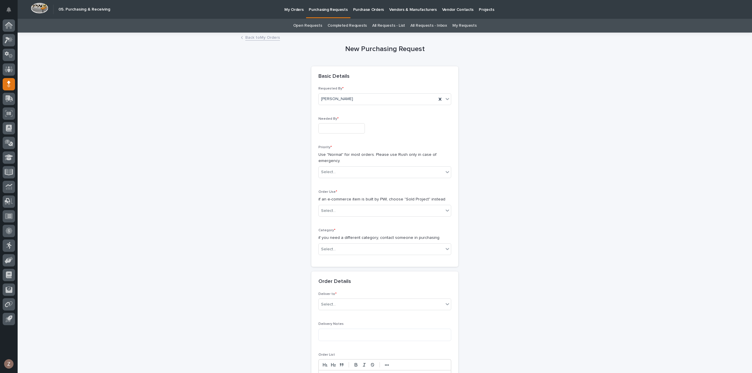
click at [340, 130] on input "text" at bounding box center [341, 128] width 46 height 10
click at [359, 92] on div "22" at bounding box center [357, 90] width 8 height 8
type input "**********"
click at [361, 169] on div "Select..." at bounding box center [381, 172] width 125 height 10
click at [363, 201] on div "Normal" at bounding box center [382, 203] width 132 height 10
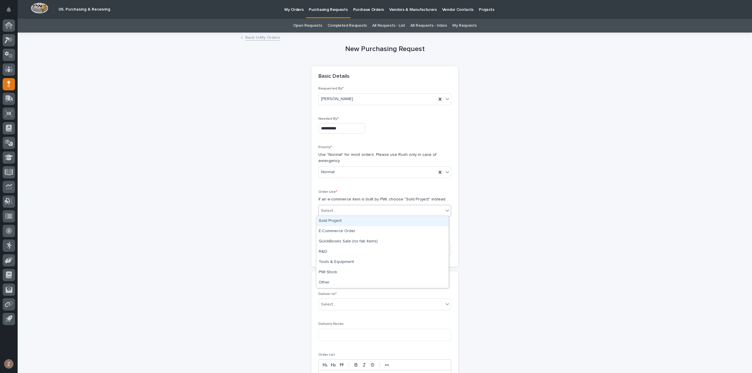
click at [358, 210] on div "Select..." at bounding box center [381, 211] width 125 height 10
click at [346, 221] on div "Sold Project" at bounding box center [382, 221] width 132 height 10
click at [350, 250] on div "Select..." at bounding box center [381, 250] width 125 height 10
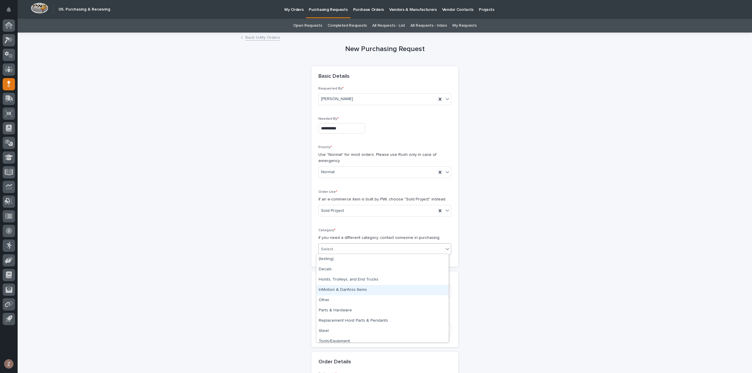
drag, startPoint x: 340, startPoint y: 274, endPoint x: 340, endPoint y: 290, distance: 15.9
click at [340, 290] on div "InMotion & Danfoss Items" at bounding box center [382, 290] width 132 height 10
click at [380, 289] on div "Select..." at bounding box center [381, 291] width 125 height 10
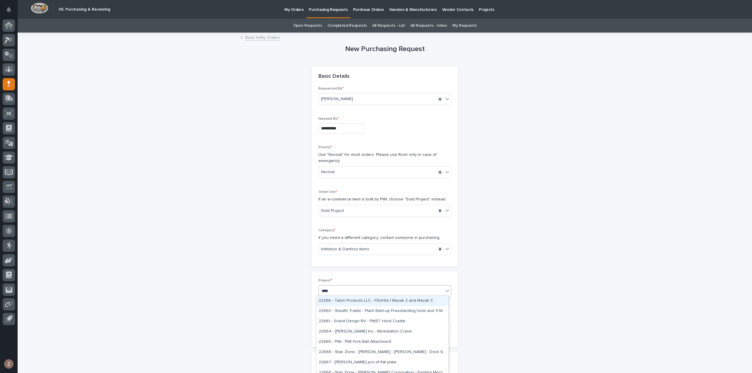
type input "*****"
click at [370, 301] on div "26697 - Seabreeze Culvert - FSTRM2 Crane System" at bounding box center [382, 301] width 132 height 10
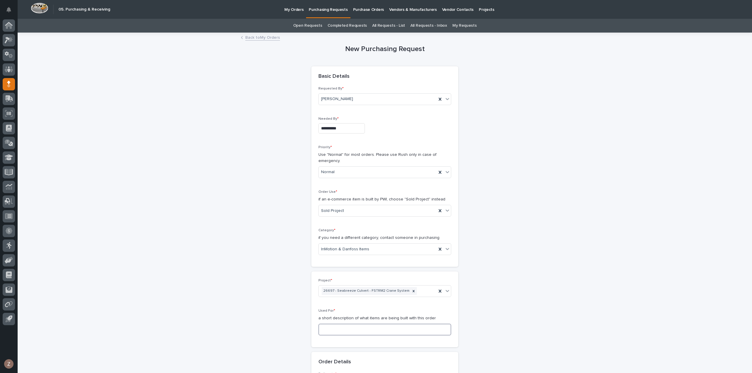
drag, startPoint x: 349, startPoint y: 334, endPoint x: 349, endPoint y: 329, distance: 5.0
click at [349, 334] on input at bounding box center [384, 330] width 133 height 12
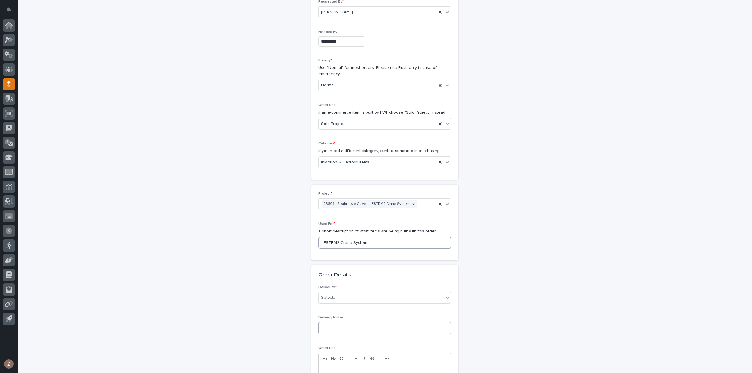
scroll to position [118, 0]
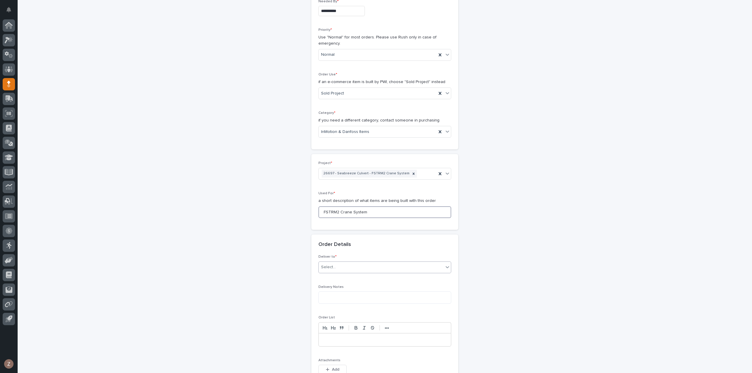
type input "FSTRM2 Crane System"
click at [350, 267] on div "Select..." at bounding box center [381, 268] width 125 height 10
click at [347, 278] on div "PWI" at bounding box center [382, 277] width 132 height 10
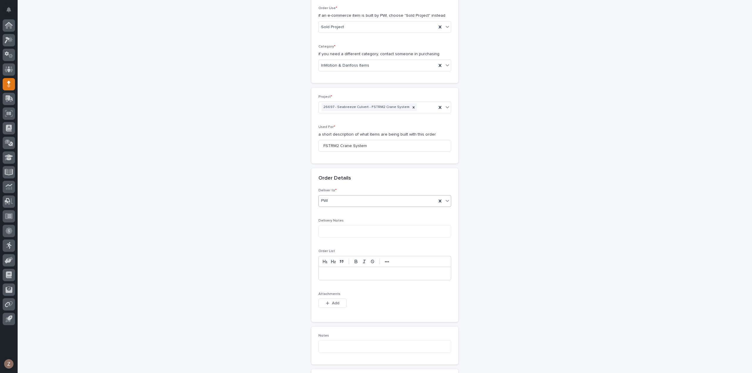
scroll to position [235, 0]
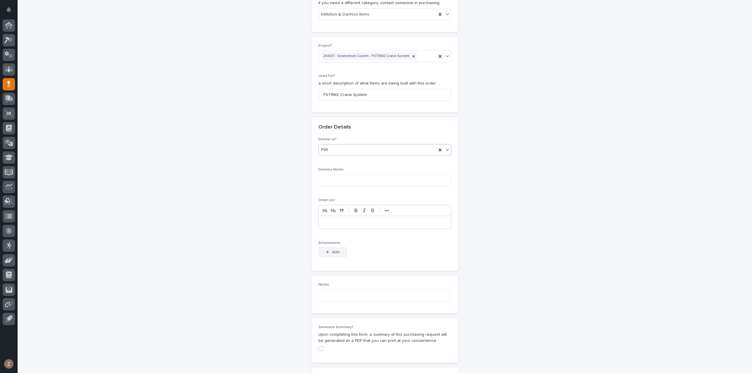
click at [332, 251] on span "Add" at bounding box center [335, 252] width 7 height 4
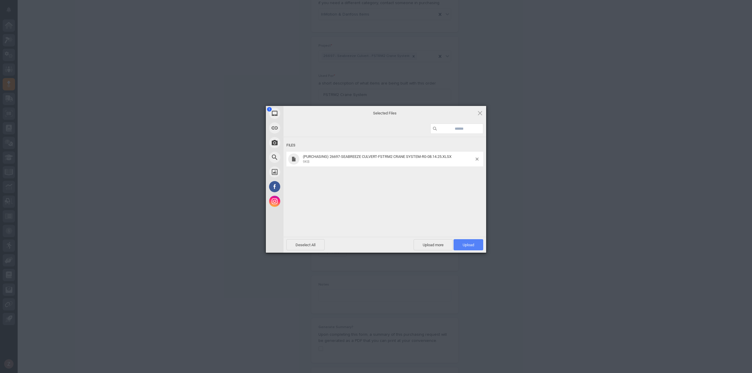
click at [473, 247] on span "Upload 1" at bounding box center [468, 245] width 11 height 4
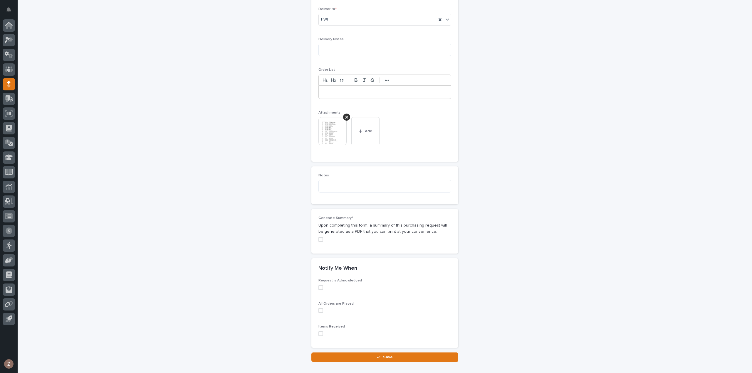
scroll to position [398, 0]
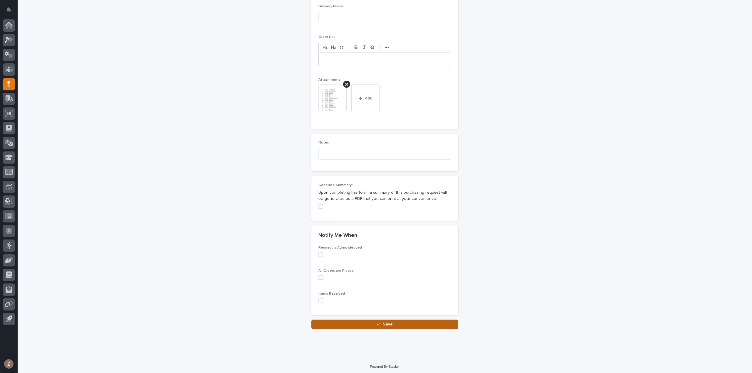
click at [410, 320] on button "Save" at bounding box center [384, 324] width 147 height 9
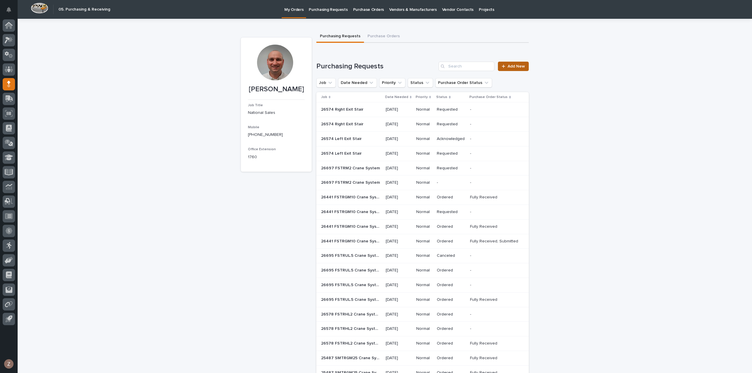
click at [516, 68] on span "Add New" at bounding box center [516, 66] width 17 height 4
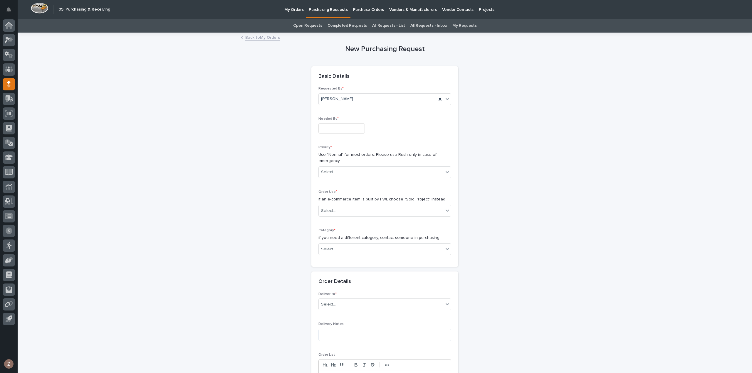
drag, startPoint x: 329, startPoint y: 126, endPoint x: 335, endPoint y: 127, distance: 6.2
click at [329, 126] on input "text" at bounding box center [341, 128] width 46 height 10
click at [358, 92] on div "22" at bounding box center [357, 90] width 8 height 8
type input "**********"
click at [354, 170] on div "Select..." at bounding box center [381, 172] width 125 height 10
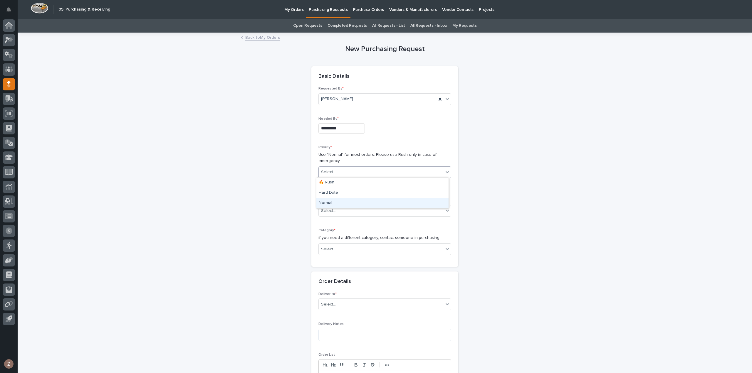
click at [352, 204] on div "Normal" at bounding box center [382, 203] width 132 height 10
click at [350, 212] on div "Select..." at bounding box center [381, 211] width 125 height 10
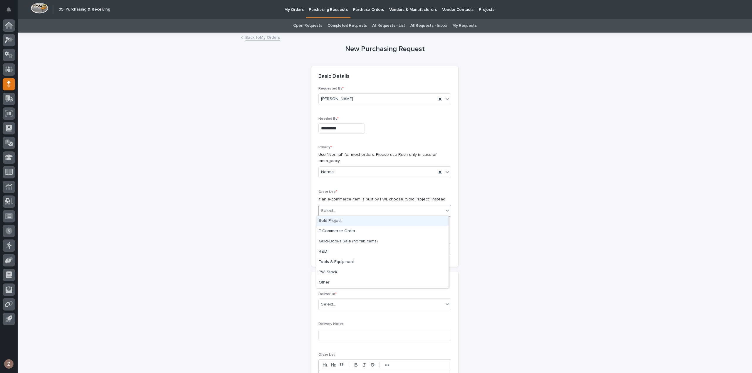
click at [348, 223] on div "Sold Project" at bounding box center [382, 221] width 132 height 10
click at [348, 252] on div "Select..." at bounding box center [381, 250] width 125 height 10
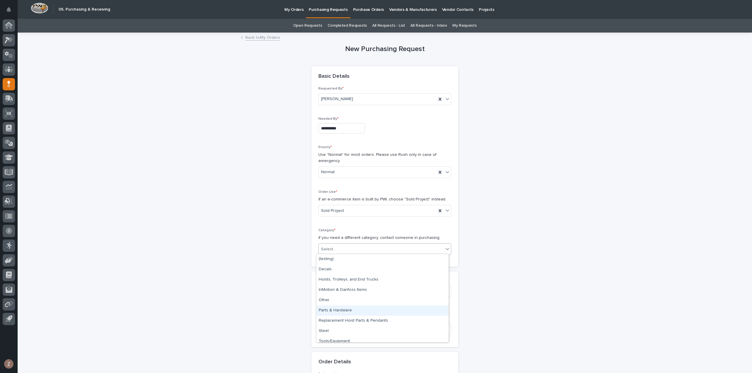
click at [350, 313] on div "Parts & Hardware" at bounding box center [382, 311] width 132 height 10
click at [355, 290] on div "Select..." at bounding box center [381, 291] width 125 height 10
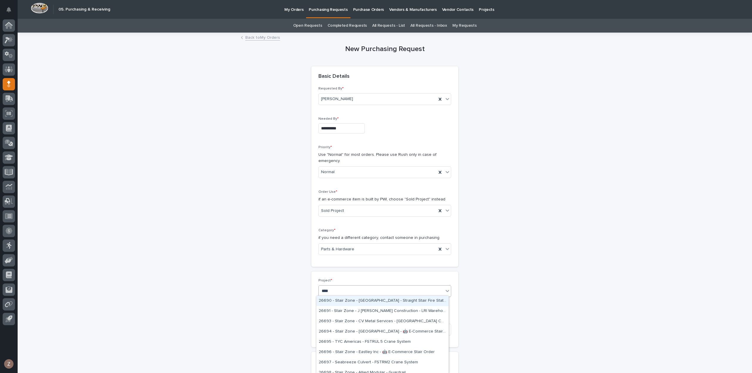
type input "*****"
click at [350, 301] on div "26697 - Seabreeze Culvert - FSTRM2 Crane System" at bounding box center [382, 301] width 132 height 10
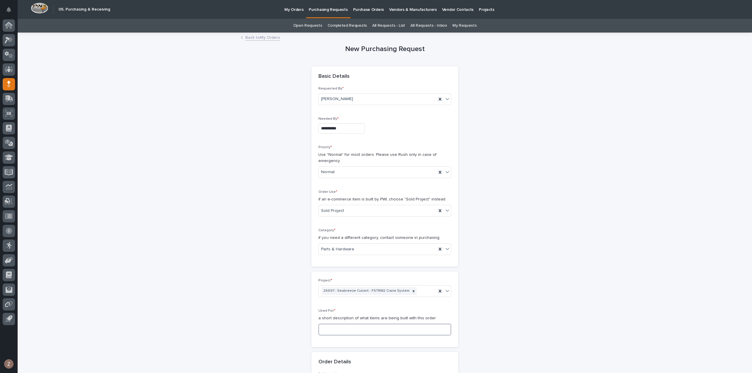
click at [337, 334] on input at bounding box center [384, 330] width 133 height 12
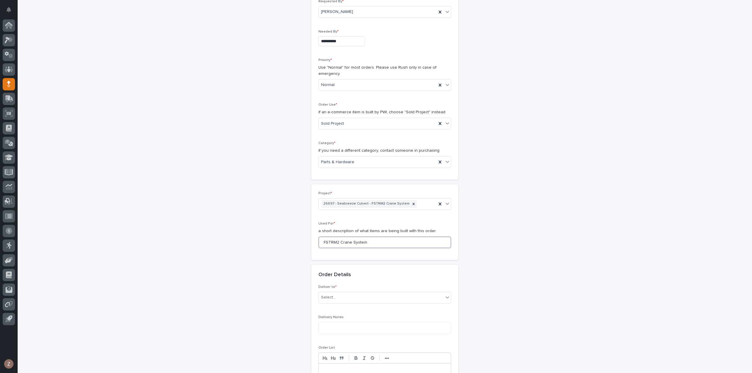
scroll to position [88, 0]
type input "FSTRM2 Crane System"
click at [334, 298] on div "Select..." at bounding box center [381, 297] width 125 height 10
click at [334, 306] on div "PWI" at bounding box center [382, 307] width 132 height 10
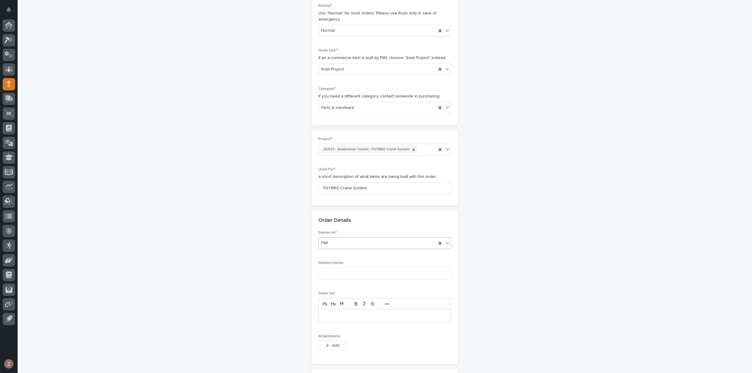
scroll to position [176, 0]
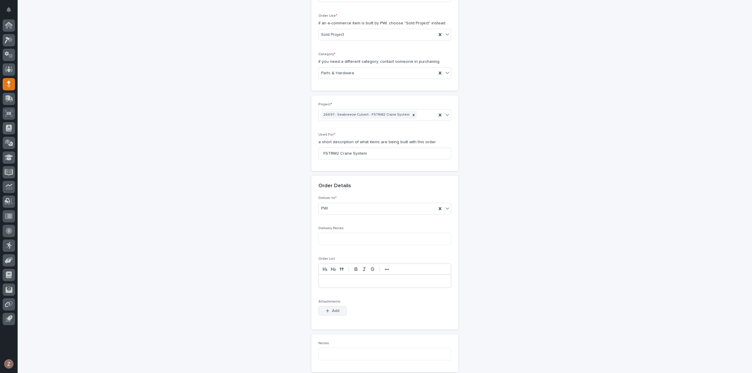
click at [332, 309] on span "Add" at bounding box center [335, 311] width 7 height 4
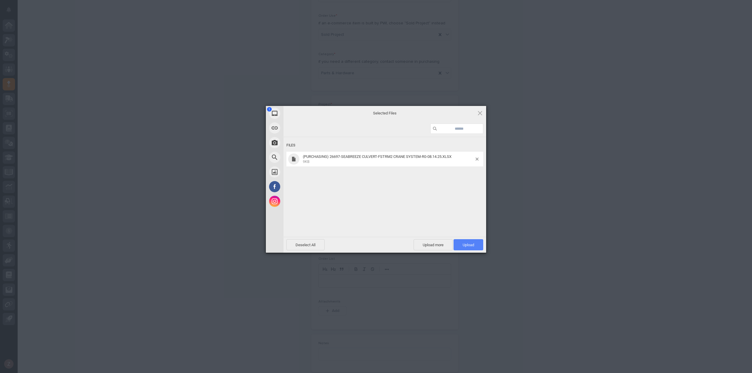
click at [473, 243] on span "Upload 1" at bounding box center [468, 245] width 11 height 4
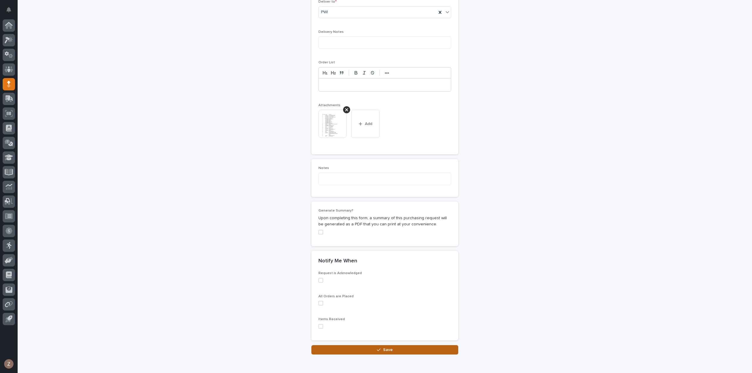
scroll to position [398, 0]
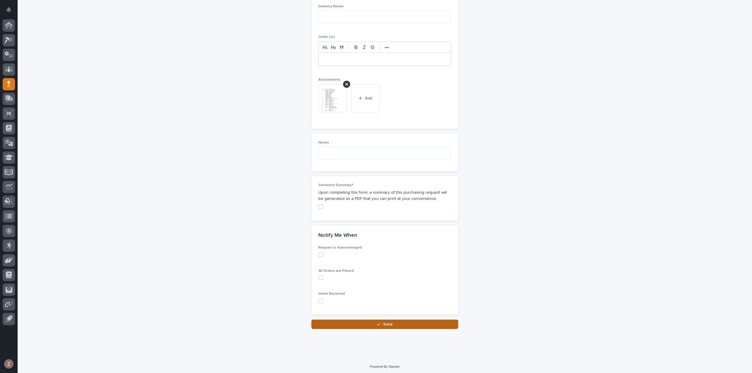
click at [396, 326] on button "Save" at bounding box center [384, 324] width 147 height 9
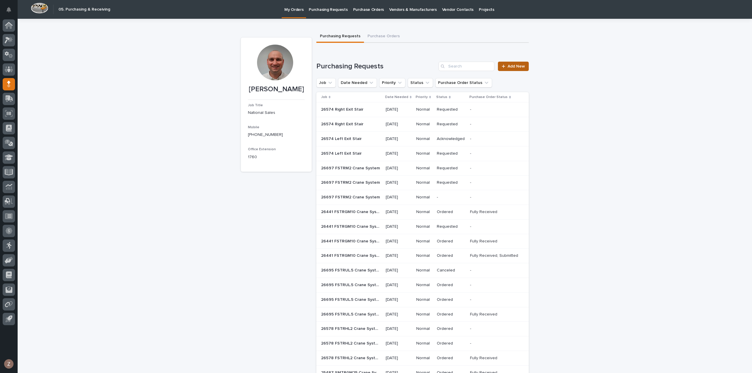
click at [511, 68] on span "Add New" at bounding box center [516, 66] width 17 height 4
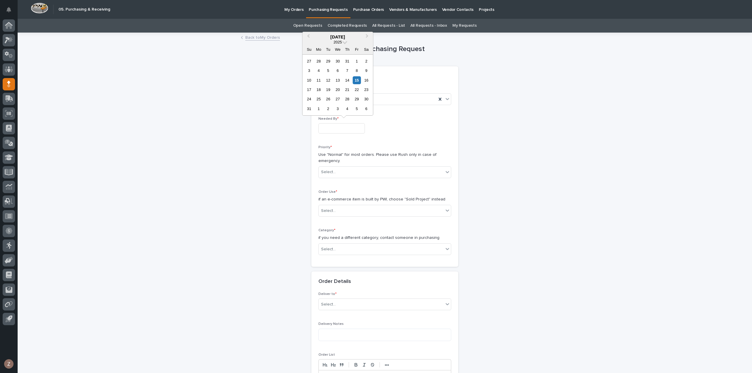
click at [338, 124] on input "text" at bounding box center [341, 128] width 46 height 10
click at [357, 88] on div "22" at bounding box center [357, 90] width 8 height 8
type input "**********"
click at [367, 170] on div "Select..." at bounding box center [381, 172] width 125 height 10
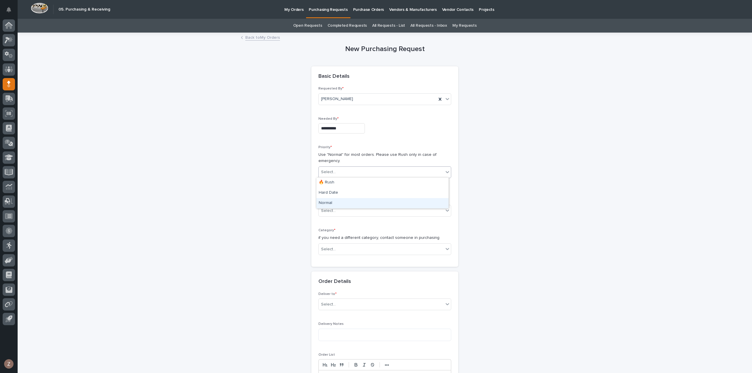
click at [357, 205] on div "Normal" at bounding box center [382, 203] width 132 height 10
click at [355, 209] on div "Select..." at bounding box center [381, 211] width 125 height 10
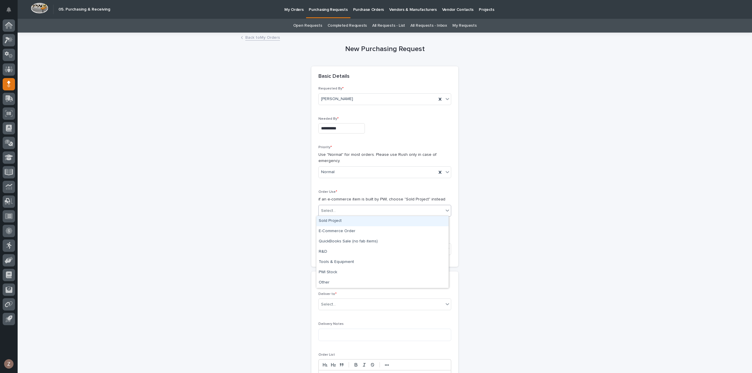
click at [355, 224] on div "Sold Project" at bounding box center [382, 221] width 132 height 10
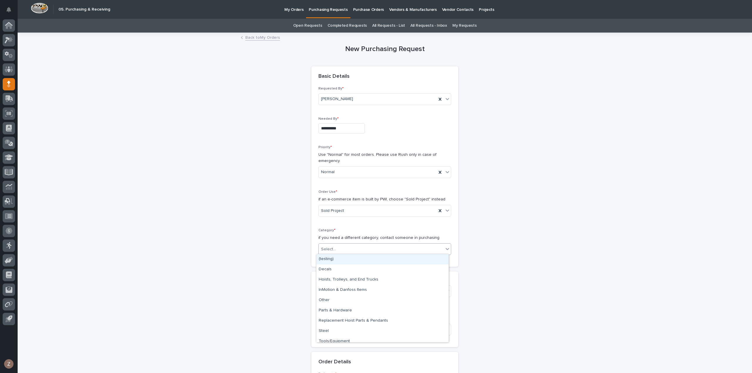
click at [359, 252] on div "Select..." at bounding box center [381, 250] width 125 height 10
click at [340, 327] on div "Steel" at bounding box center [382, 331] width 132 height 10
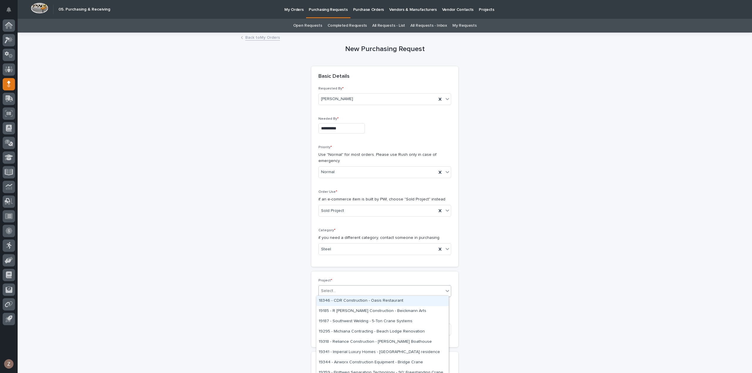
click at [329, 291] on div "Select..." at bounding box center [328, 291] width 15 height 6
type input "*****"
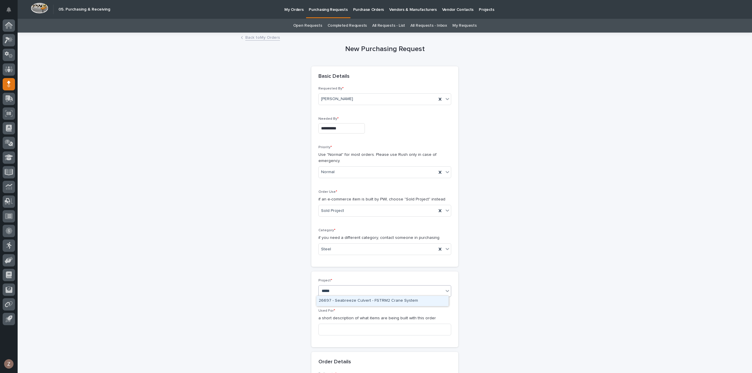
click at [353, 300] on div "26697 - Seabreeze Culvert - FSTRM2 Crane System" at bounding box center [382, 301] width 132 height 10
click at [344, 331] on input at bounding box center [384, 330] width 133 height 12
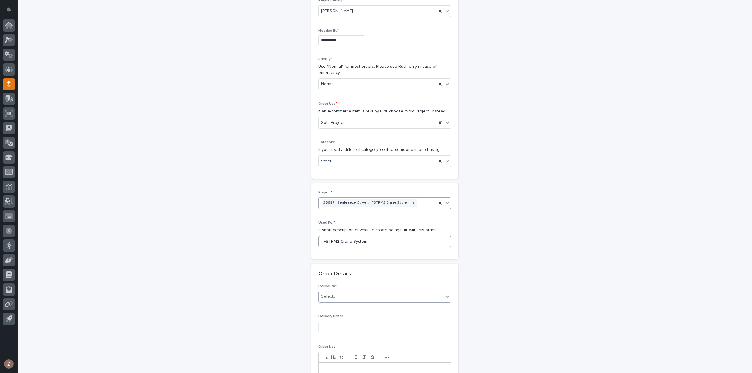
type input "FSTRM2 Crane System"
click at [351, 292] on div "Select..." at bounding box center [381, 297] width 125 height 10
click at [345, 311] on div "PWI" at bounding box center [382, 307] width 132 height 10
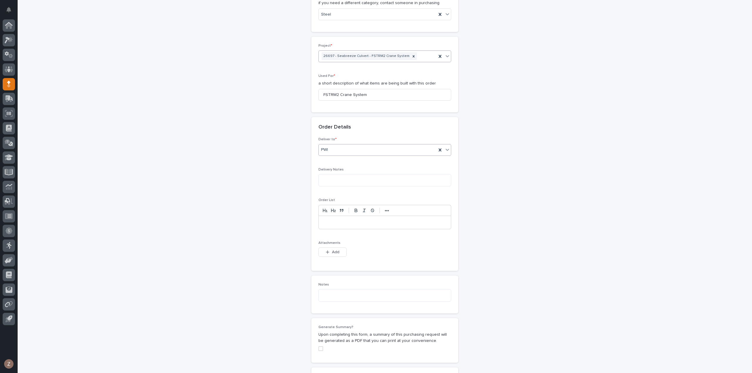
drag, startPoint x: 330, startPoint y: 251, endPoint x: 364, endPoint y: 247, distance: 34.6
click at [332, 251] on span "Add" at bounding box center [335, 252] width 7 height 4
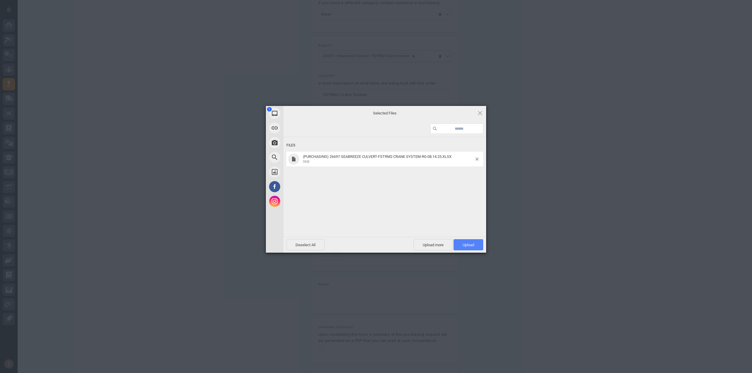
click at [469, 249] on span "Upload 1" at bounding box center [469, 244] width 30 height 11
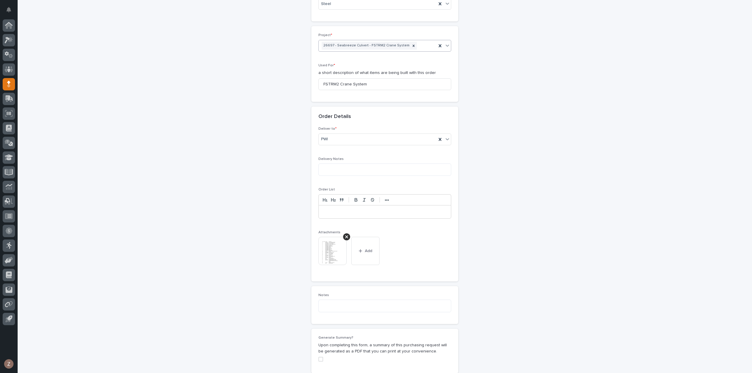
scroll to position [398, 0]
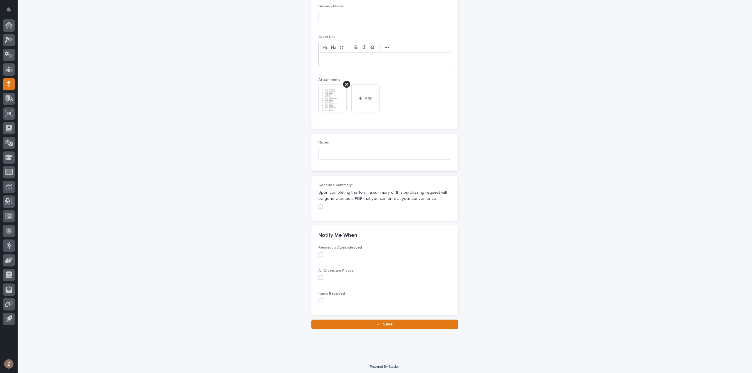
click at [384, 325] on button "Save" at bounding box center [384, 324] width 147 height 9
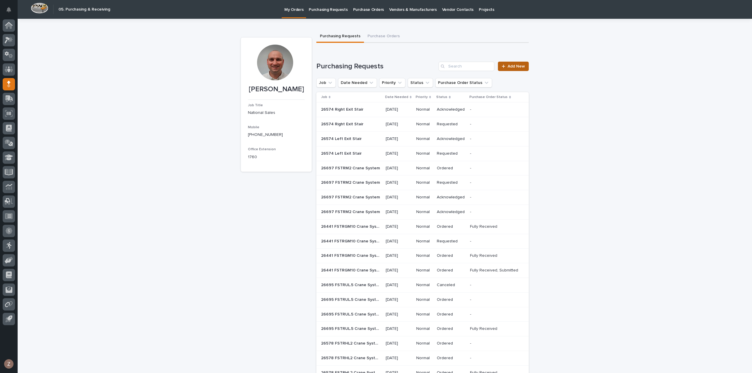
click at [508, 66] on span "Add New" at bounding box center [516, 66] width 17 height 4
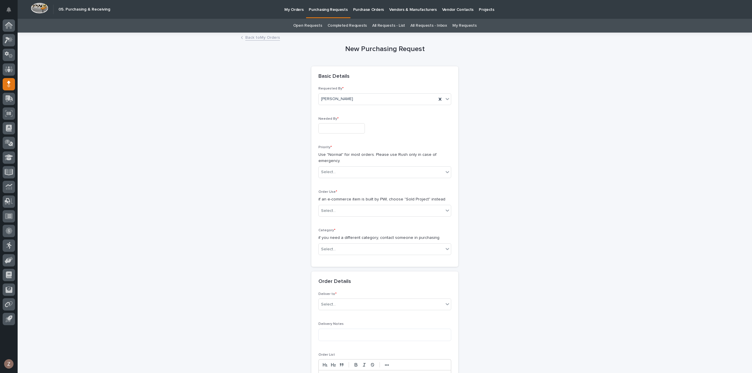
click at [338, 128] on input "text" at bounding box center [341, 128] width 46 height 10
click at [357, 89] on div "22" at bounding box center [357, 90] width 8 height 8
type input "**********"
click at [354, 167] on div "Select..." at bounding box center [381, 172] width 125 height 10
click at [358, 203] on div "Normal" at bounding box center [382, 203] width 132 height 10
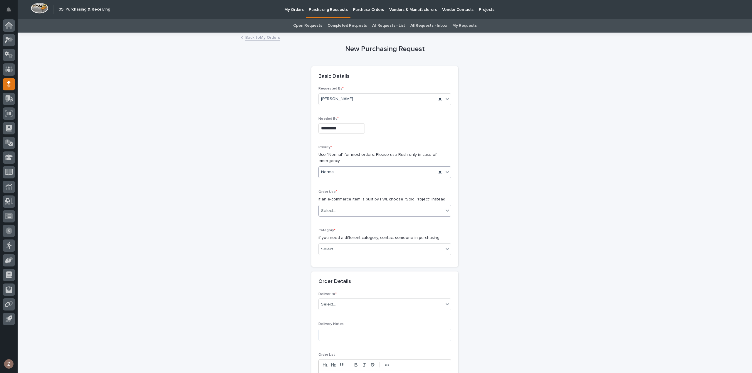
click at [363, 209] on div "Select..." at bounding box center [381, 211] width 125 height 10
click at [363, 224] on div "Sold Project" at bounding box center [382, 221] width 132 height 10
click at [366, 250] on div "Select..." at bounding box center [381, 250] width 125 height 10
click at [348, 311] on div "Parts & Hardware" at bounding box center [382, 311] width 132 height 10
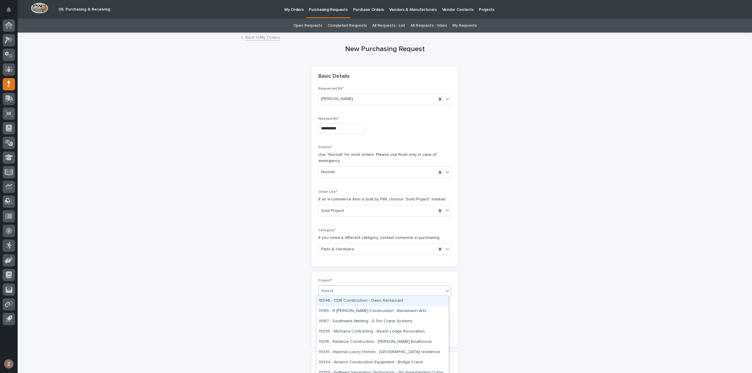
click at [345, 291] on div "Select..." at bounding box center [381, 291] width 125 height 10
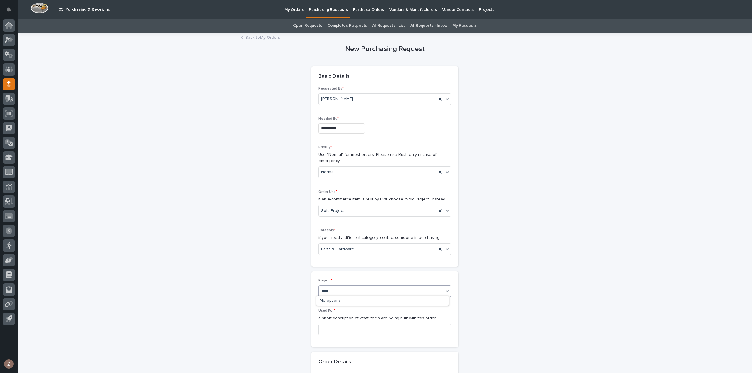
type input "*****"
click at [345, 301] on div "26574 - Service Storage International - [PERSON_NAME] Foods Office Mezzanine" at bounding box center [382, 301] width 132 height 10
click at [342, 325] on div "Used For * a short description of what items are being built with this order" at bounding box center [384, 324] width 133 height 31
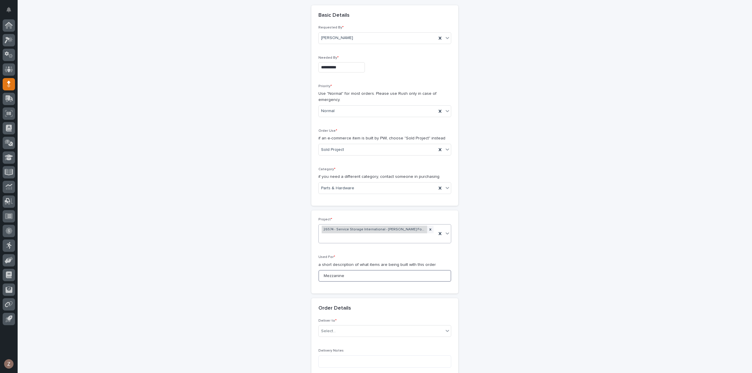
scroll to position [147, 0]
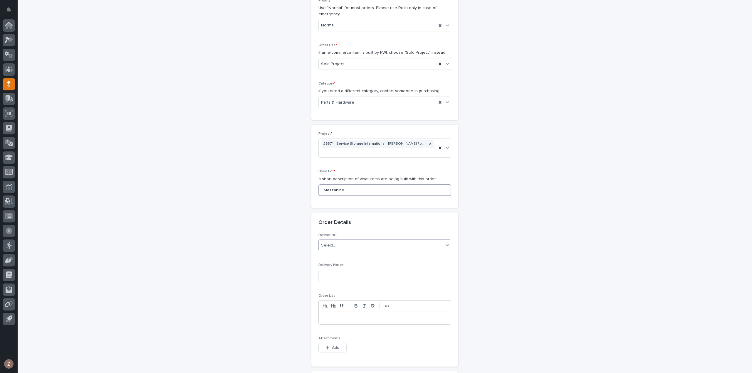
type input "Mezzanine"
click at [337, 241] on div "Select..." at bounding box center [381, 246] width 125 height 10
click at [334, 255] on div "PWI" at bounding box center [382, 255] width 132 height 10
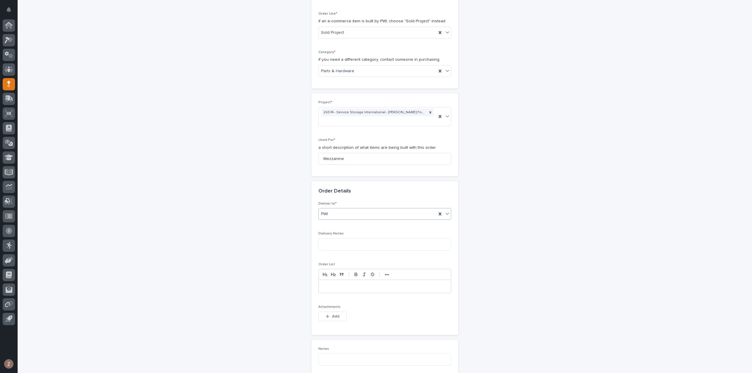
scroll to position [235, 0]
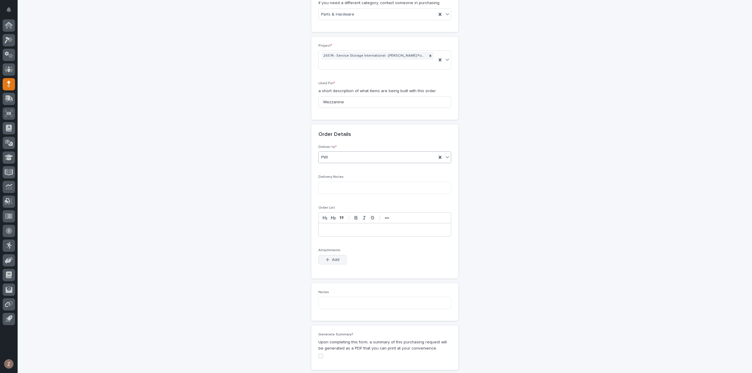
click at [334, 255] on button "Add" at bounding box center [332, 259] width 28 height 9
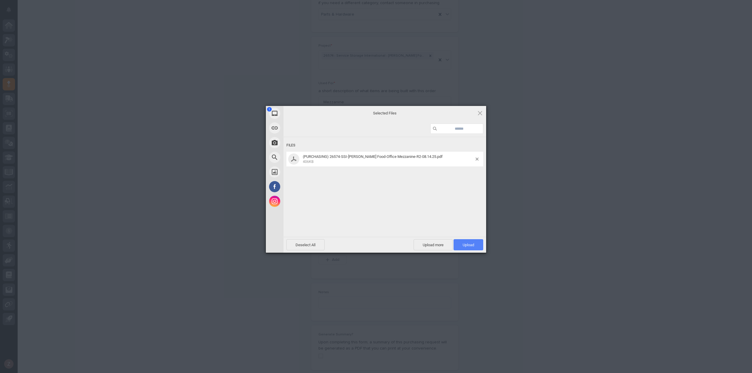
click at [465, 242] on span "Upload 1" at bounding box center [469, 244] width 30 height 11
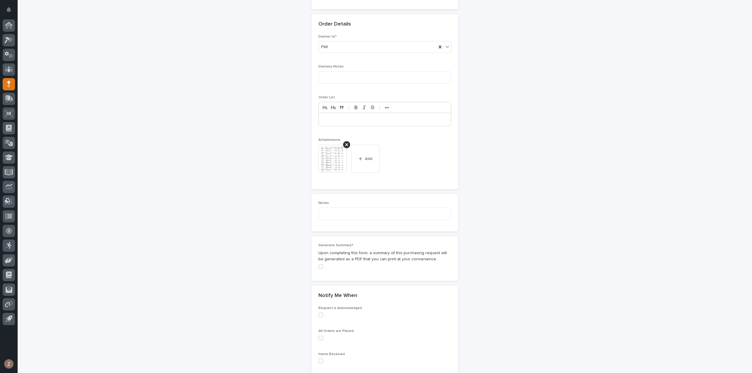
scroll to position [406, 0]
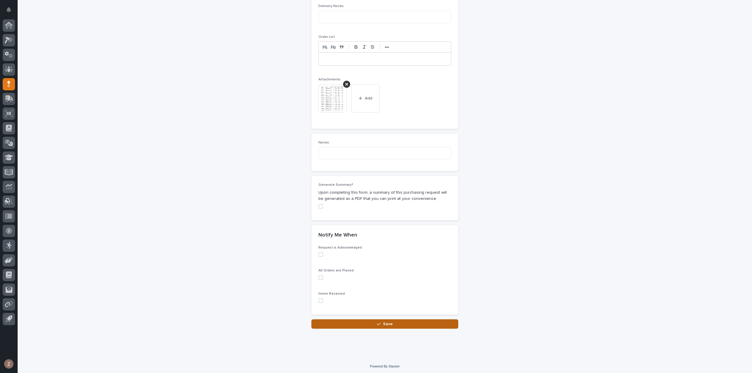
click at [387, 323] on span "Save" at bounding box center [388, 324] width 10 height 4
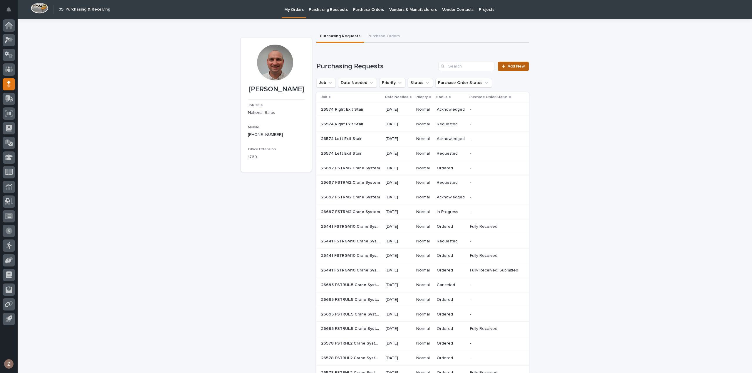
click at [515, 67] on span "Add New" at bounding box center [516, 66] width 17 height 4
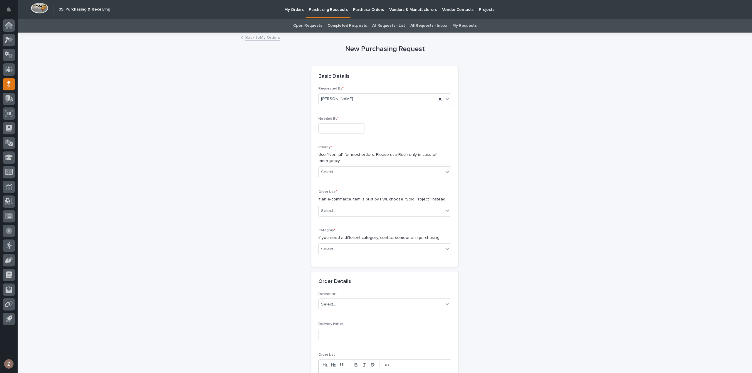
click at [353, 130] on input "text" at bounding box center [341, 128] width 46 height 10
click at [355, 89] on div "22" at bounding box center [357, 90] width 8 height 8
type input "**********"
click at [365, 173] on div "Select..." at bounding box center [381, 172] width 125 height 10
click at [360, 203] on div "Normal" at bounding box center [382, 203] width 132 height 10
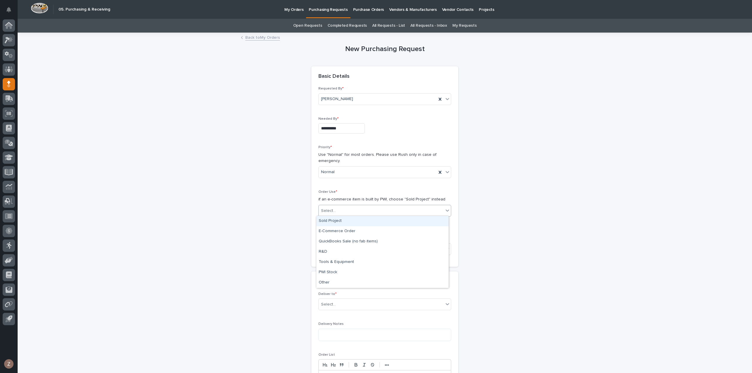
click at [354, 211] on div "Select..." at bounding box center [381, 211] width 125 height 10
click at [358, 220] on div "Sold Project" at bounding box center [382, 221] width 132 height 10
click at [350, 249] on div "Select..." at bounding box center [381, 250] width 125 height 10
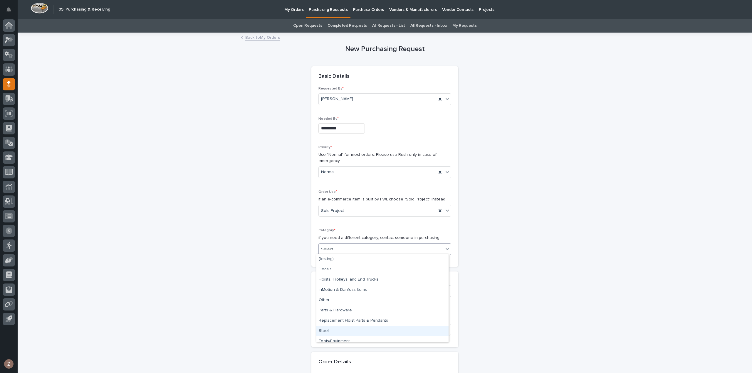
click at [345, 332] on div "Steel" at bounding box center [382, 331] width 132 height 10
click at [348, 286] on div "Select..." at bounding box center [381, 291] width 125 height 10
type input "*****"
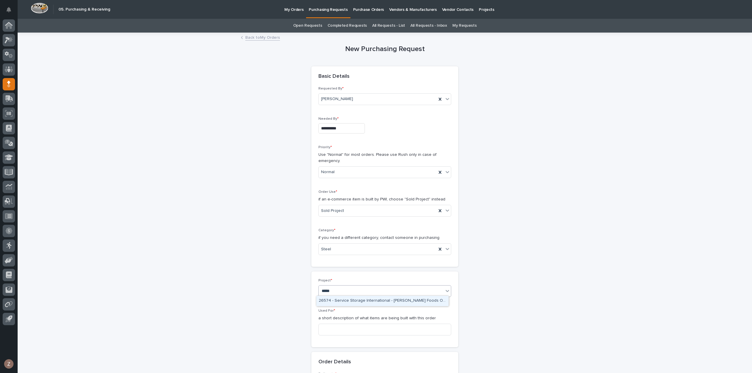
drag, startPoint x: 346, startPoint y: 298, endPoint x: 346, endPoint y: 315, distance: 16.7
click at [346, 298] on div "26574 - Service Storage International - [PERSON_NAME] Foods Office Mezzanine" at bounding box center [382, 301] width 132 height 10
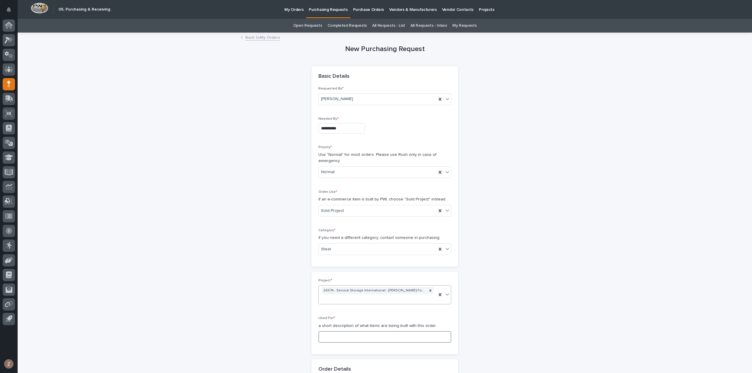
click at [347, 333] on input at bounding box center [384, 337] width 133 height 12
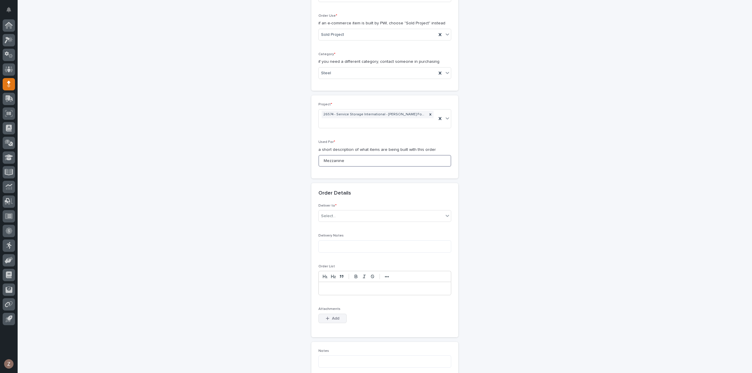
type input "Mezzanine"
click at [333, 318] on span "Add" at bounding box center [335, 319] width 7 height 4
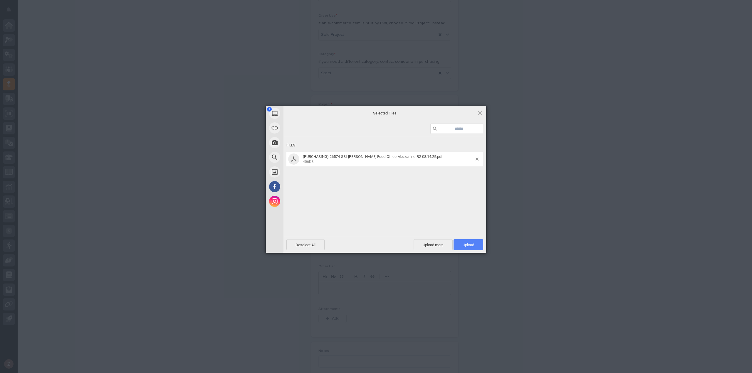
click at [472, 244] on span "Upload 1" at bounding box center [468, 245] width 11 height 4
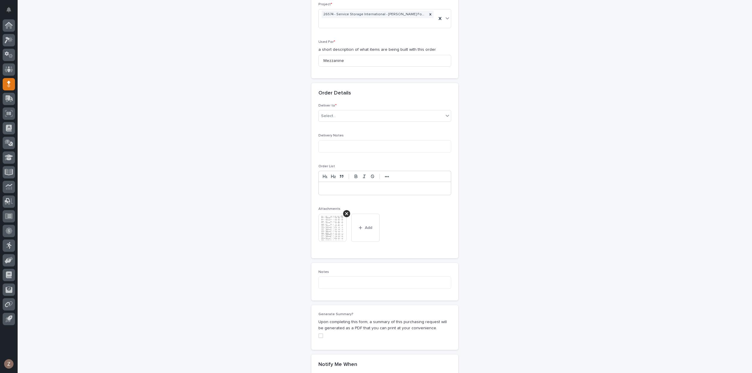
scroll to position [363, 0]
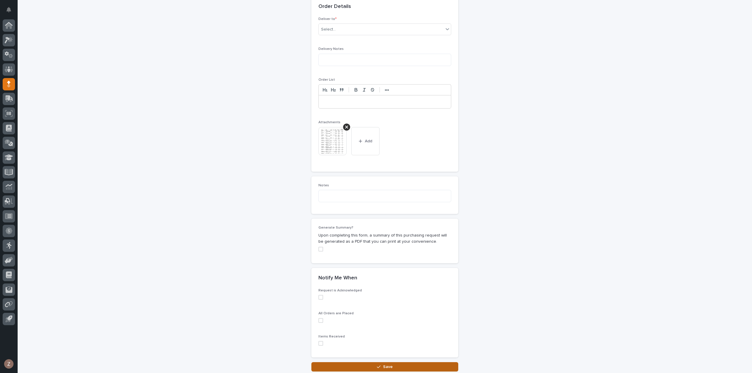
click at [377, 367] on button "Save" at bounding box center [384, 366] width 147 height 9
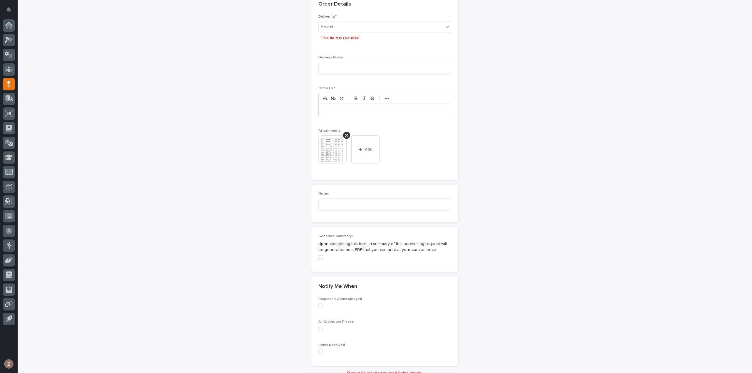
scroll to position [353, 0]
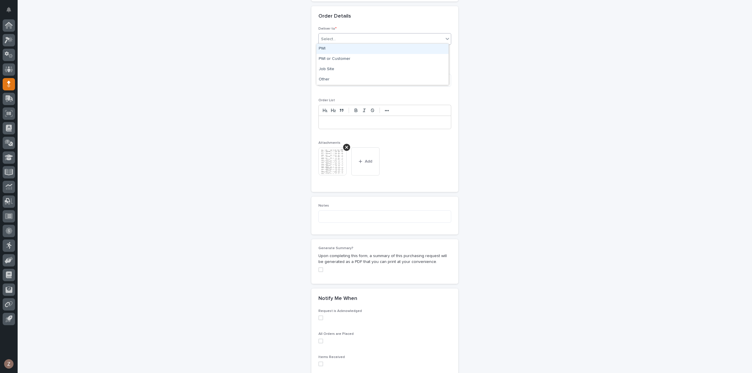
click at [370, 36] on div "Select..." at bounding box center [381, 39] width 125 height 10
click at [363, 48] on div "PWI" at bounding box center [382, 49] width 132 height 10
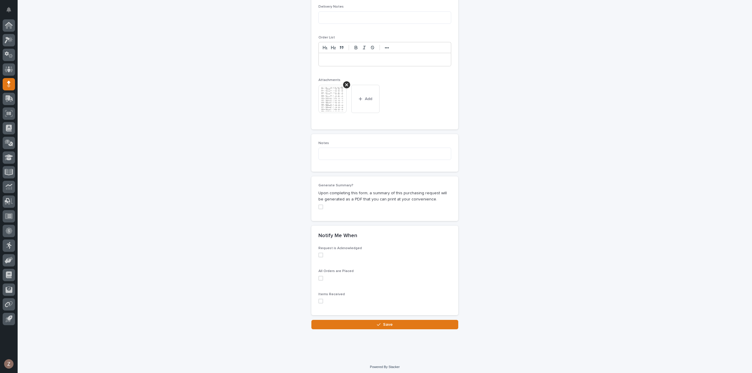
scroll to position [406, 0]
click at [378, 325] on button "Save" at bounding box center [384, 324] width 147 height 9
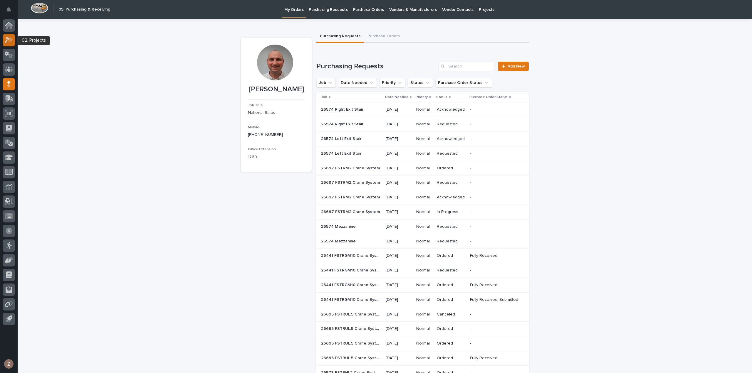
click at [12, 40] on icon at bounding box center [9, 40] width 9 height 7
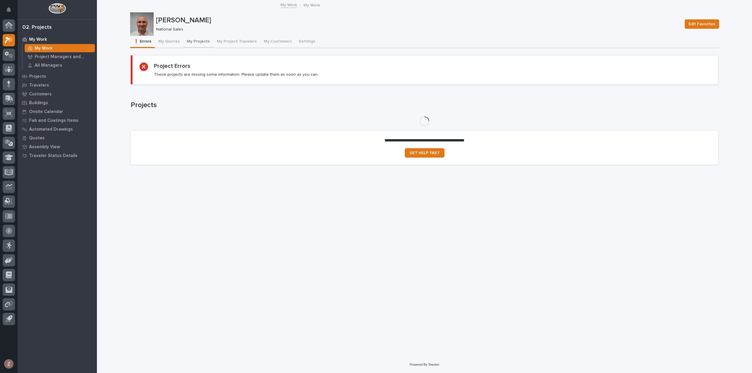
click at [205, 42] on button "My Projects" at bounding box center [198, 42] width 30 height 12
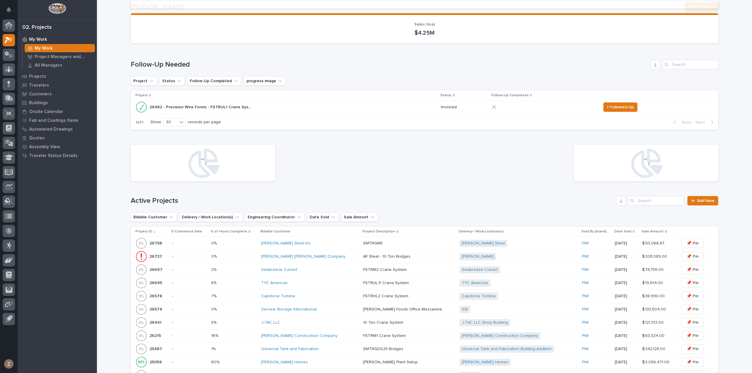
scroll to position [88, 0]
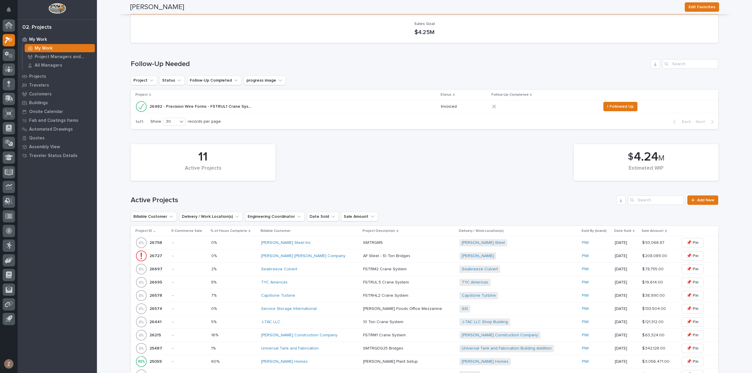
click at [333, 308] on div "Service Storage International" at bounding box center [310, 309] width 98 height 5
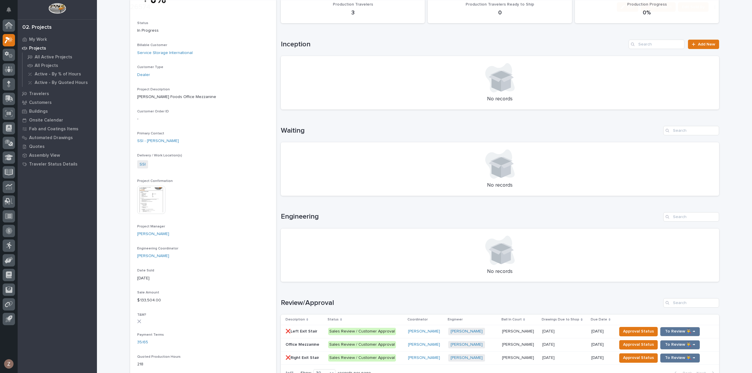
scroll to position [176, 0]
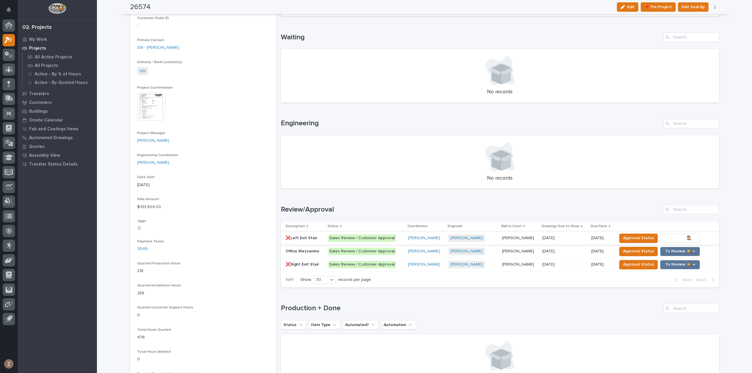
click at [679, 236] on span "To Review 👨‍🏭 →" at bounding box center [680, 238] width 30 height 7
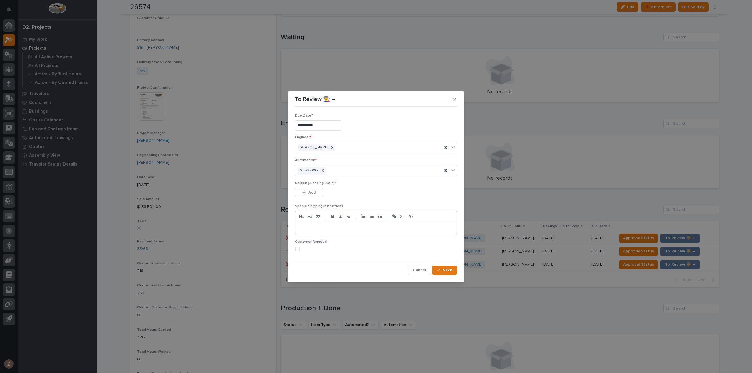
click at [454, 98] on button "button" at bounding box center [455, 99] width 10 height 9
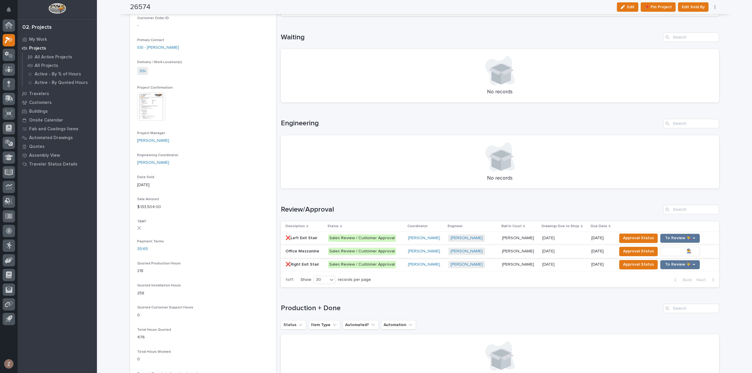
click at [674, 249] on span "To Review 👨‍🏭 →" at bounding box center [680, 251] width 30 height 7
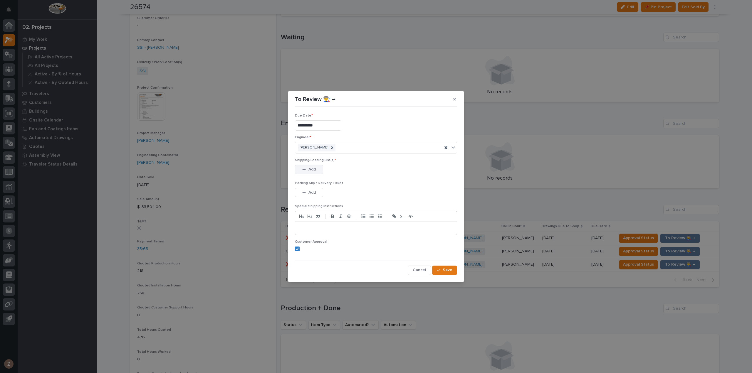
click at [312, 170] on span "Add" at bounding box center [311, 169] width 7 height 5
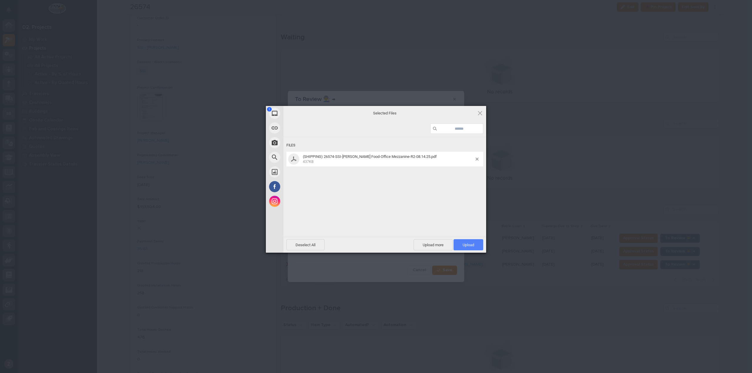
click at [470, 244] on span "Upload 1" at bounding box center [468, 245] width 11 height 4
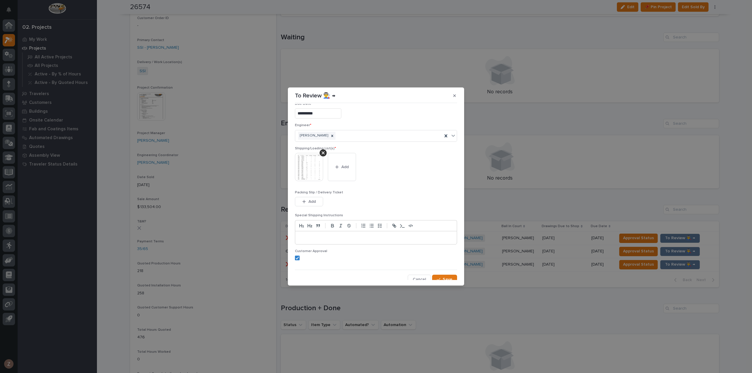
scroll to position [12, 0]
click at [443, 276] on span "Save" at bounding box center [448, 275] width 10 height 5
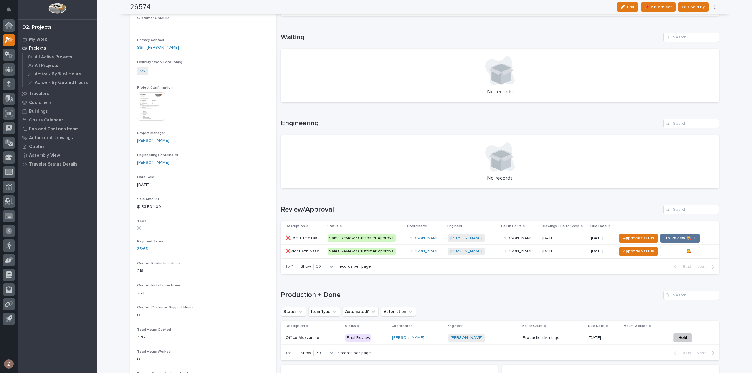
click at [687, 252] on span "To Review 👨‍🏭 →" at bounding box center [680, 251] width 30 height 7
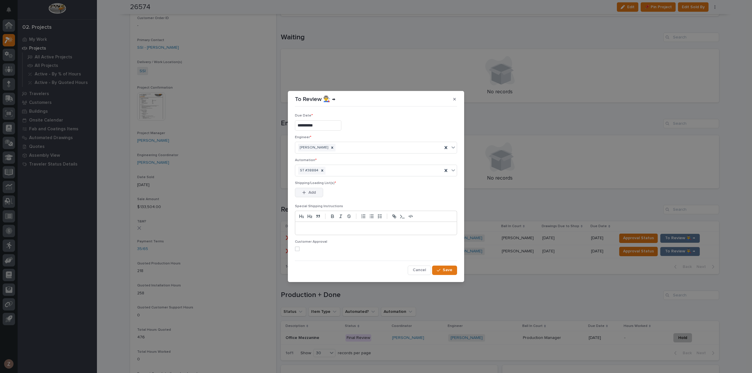
click at [311, 192] on span "Add" at bounding box center [311, 192] width 7 height 5
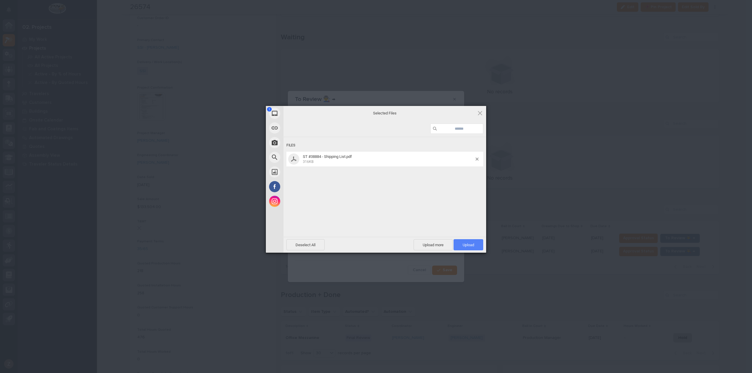
click at [466, 244] on span "Upload 1" at bounding box center [468, 245] width 11 height 4
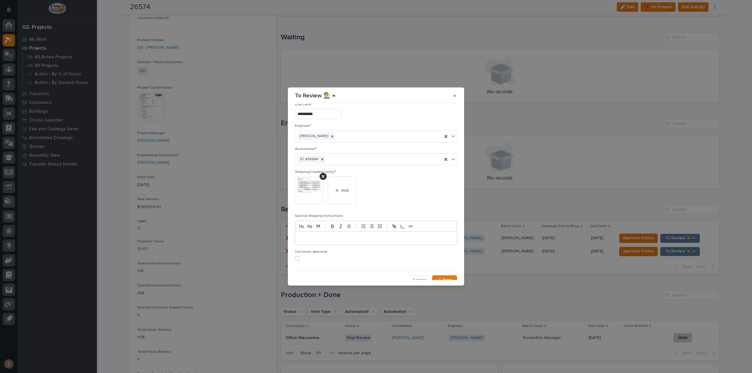
scroll to position [11, 0]
click at [443, 275] on span "Save" at bounding box center [448, 276] width 10 height 5
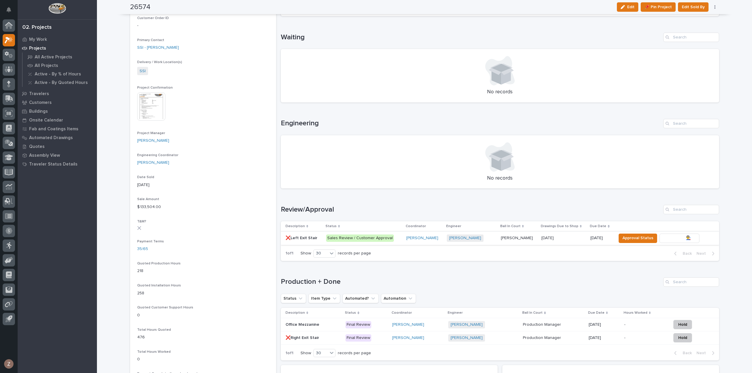
click at [678, 239] on span "To Review 👨‍🏭 →" at bounding box center [679, 238] width 30 height 7
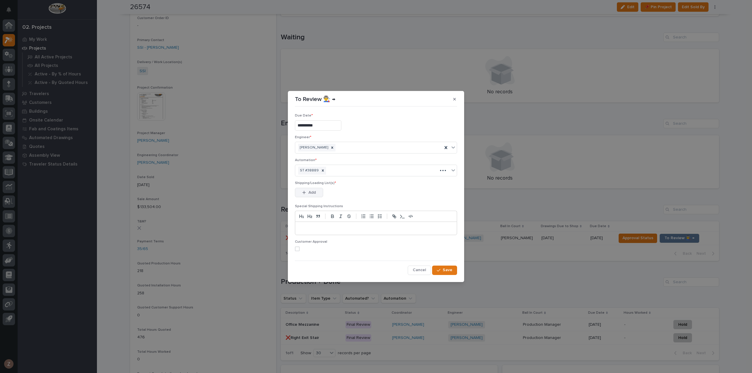
click at [310, 194] on span "Add" at bounding box center [311, 192] width 7 height 5
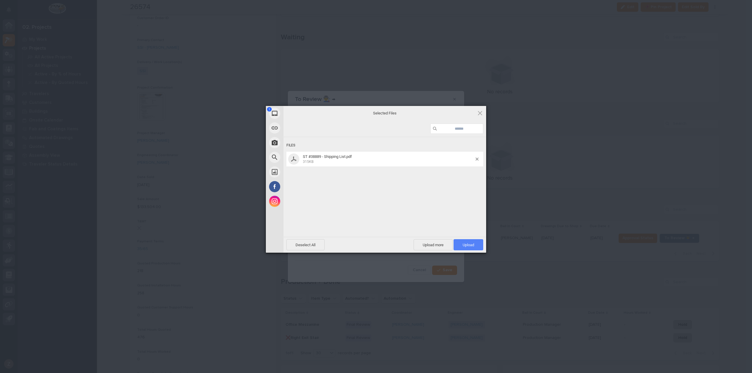
click at [471, 247] on span "Upload 1" at bounding box center [468, 245] width 11 height 4
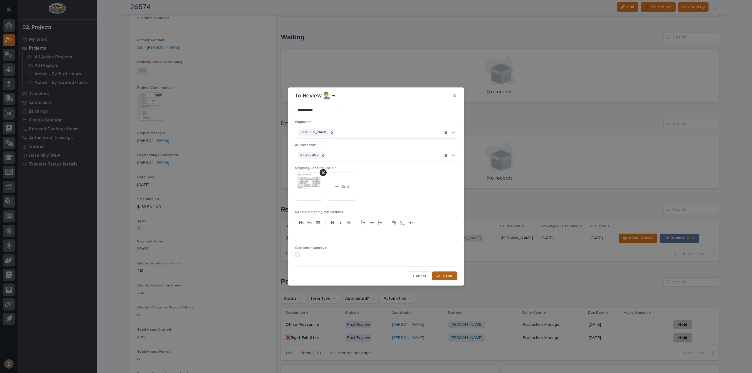
drag, startPoint x: 446, startPoint y: 275, endPoint x: 469, endPoint y: 275, distance: 23.2
click at [446, 275] on span "Save" at bounding box center [448, 276] width 10 height 5
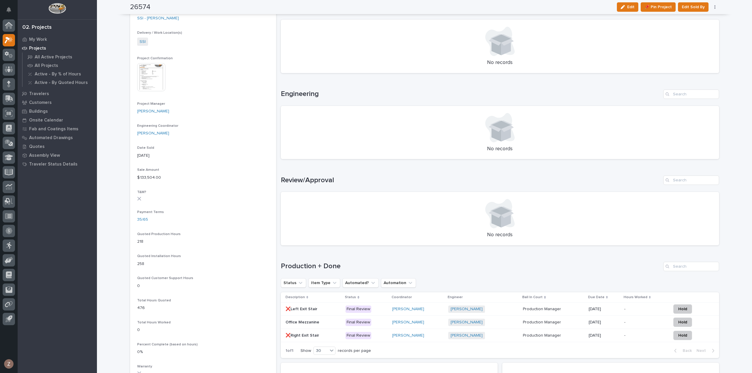
scroll to position [0, 0]
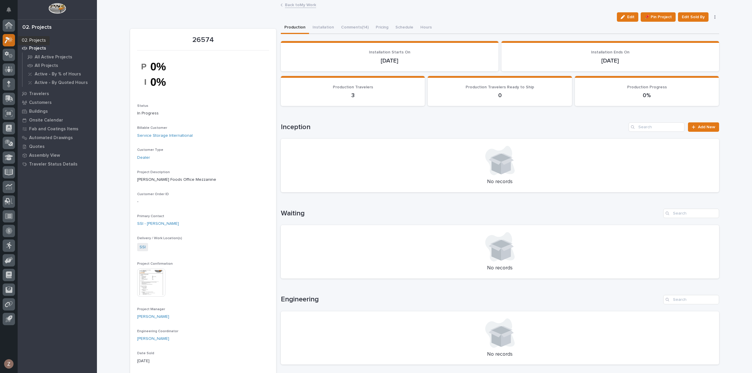
click at [8, 37] on icon at bounding box center [9, 40] width 9 height 7
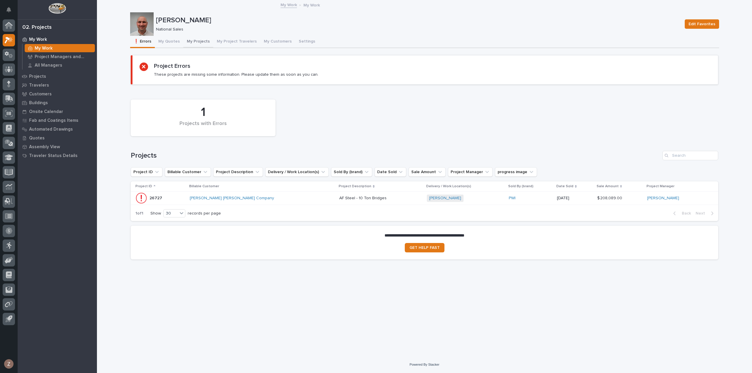
click at [194, 41] on button "My Projects" at bounding box center [198, 42] width 30 height 12
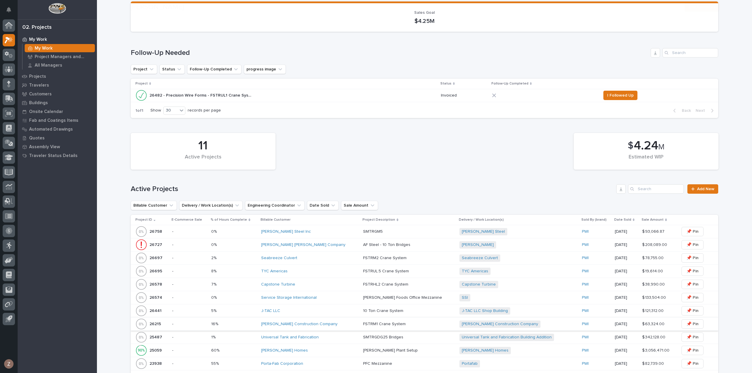
scroll to position [147, 0]
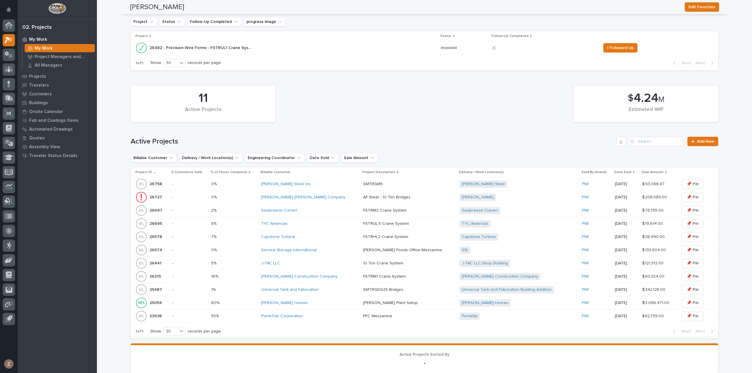
click at [416, 211] on p at bounding box center [408, 210] width 91 height 5
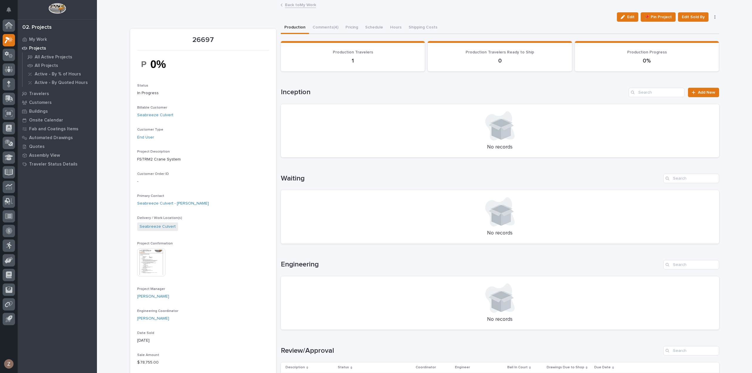
scroll to position [264, 0]
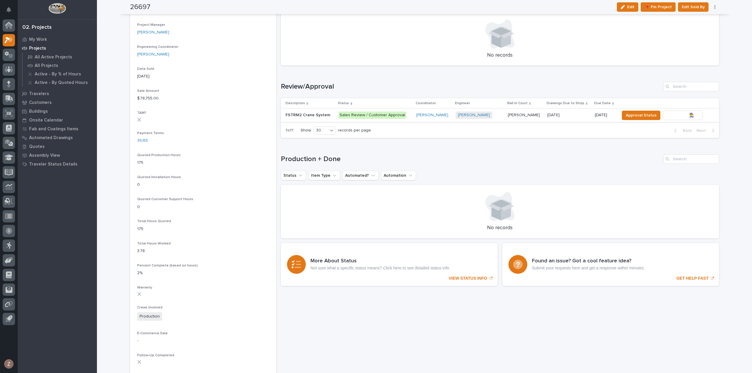
click at [680, 114] on span "To Review 👨‍🏭 →" at bounding box center [683, 115] width 30 height 7
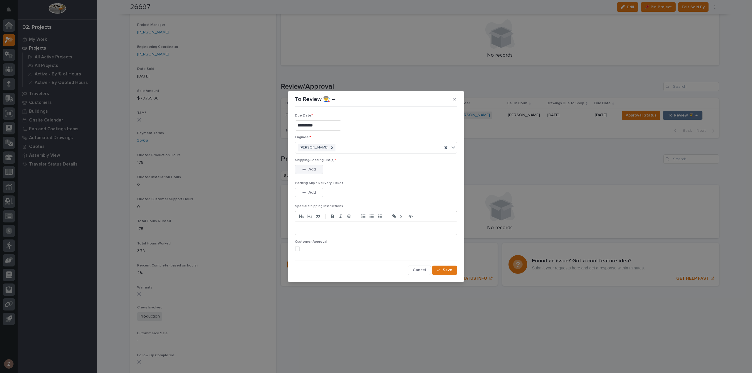
click at [319, 171] on button "Add" at bounding box center [309, 169] width 28 height 9
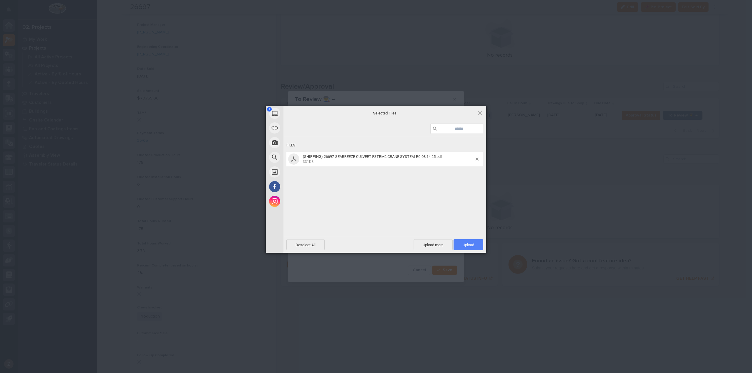
click at [476, 246] on span "Upload 1" at bounding box center [469, 244] width 30 height 11
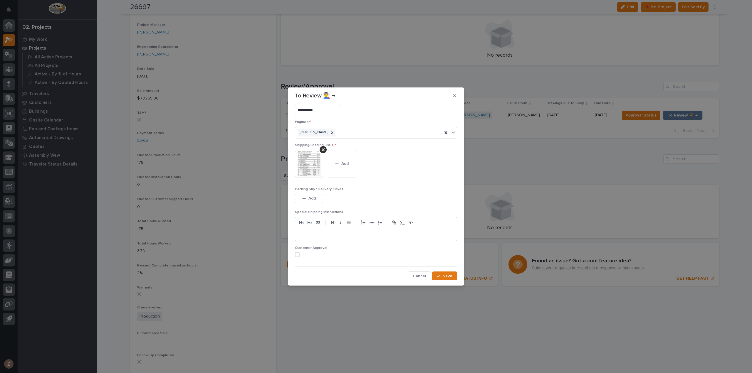
scroll to position [12, 0]
click at [440, 278] on button "Save" at bounding box center [444, 275] width 25 height 9
